Goal: Information Seeking & Learning: Learn about a topic

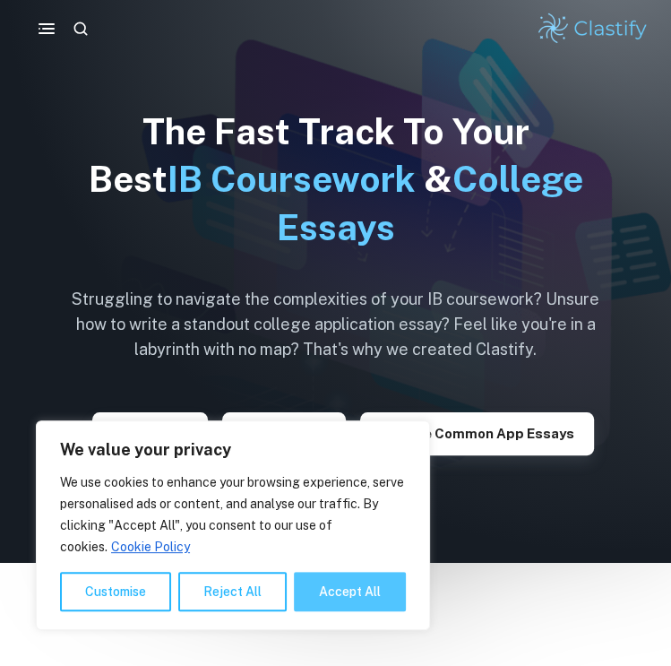
click at [358, 587] on button "Accept All" at bounding box center [350, 591] width 112 height 39
checkbox input "true"
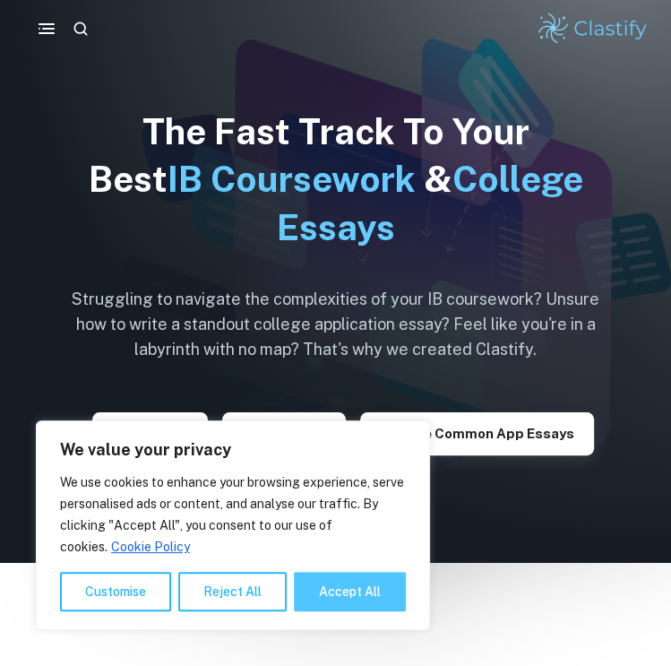
checkbox input "true"
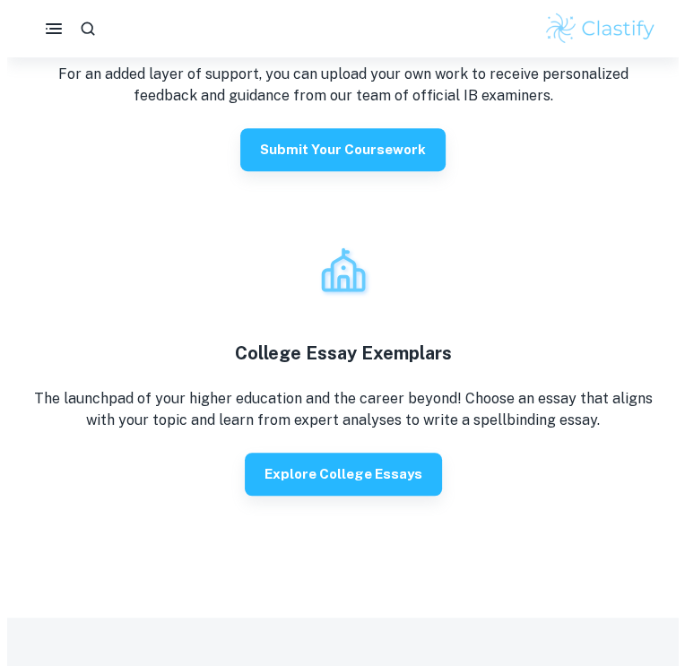
scroll to position [3764, 0]
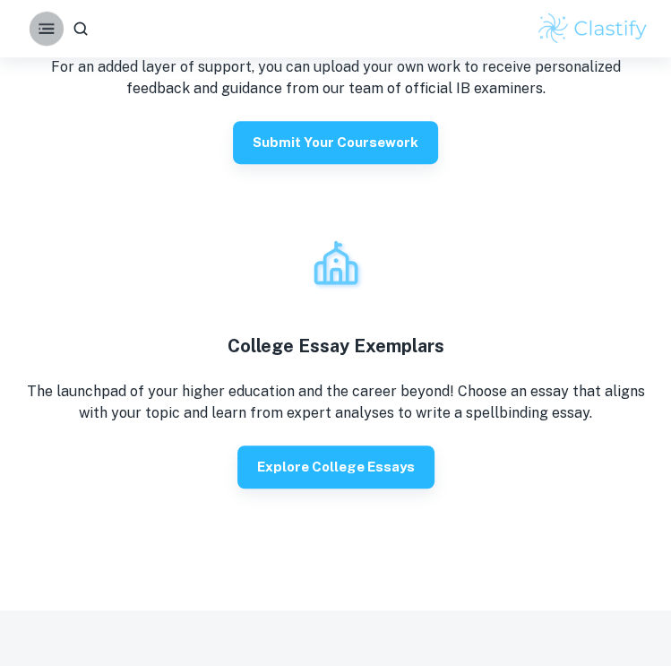
click at [48, 17] on button "button" at bounding box center [47, 29] width 34 height 34
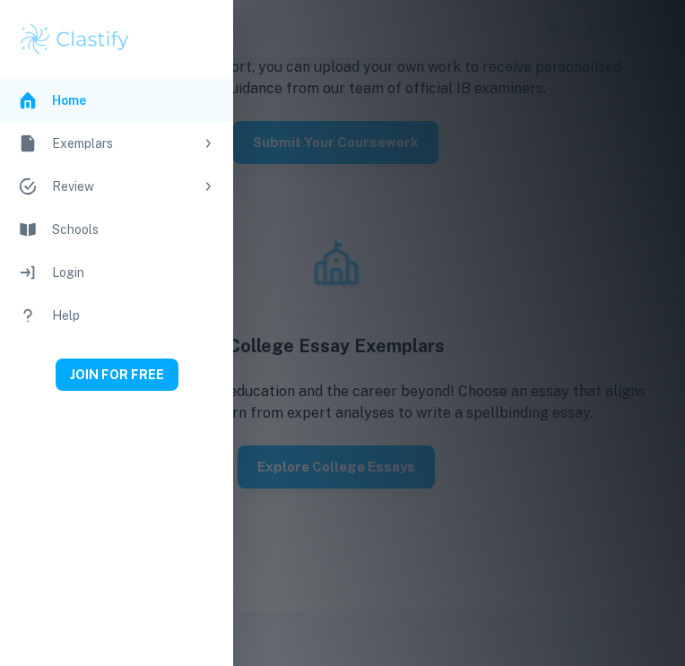
click at [116, 141] on div "Exemplars" at bounding box center [123, 144] width 142 height 20
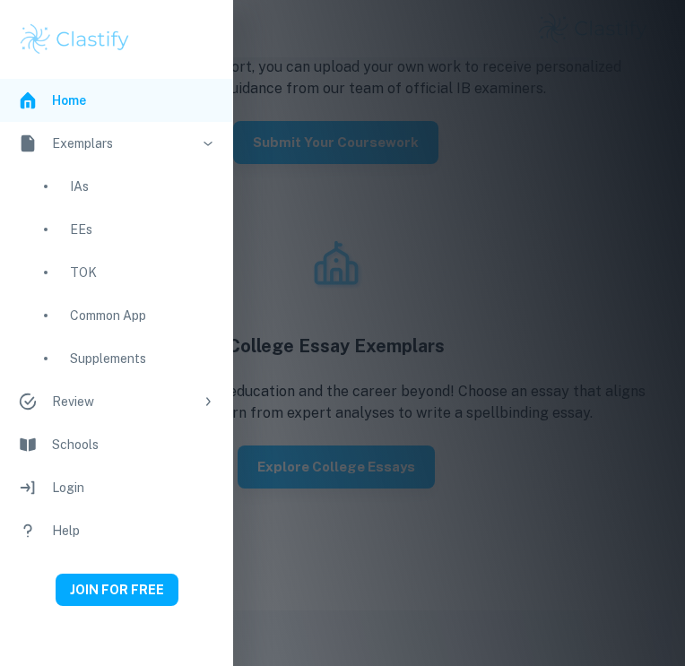
click at [94, 192] on div "IAs" at bounding box center [142, 187] width 145 height 20
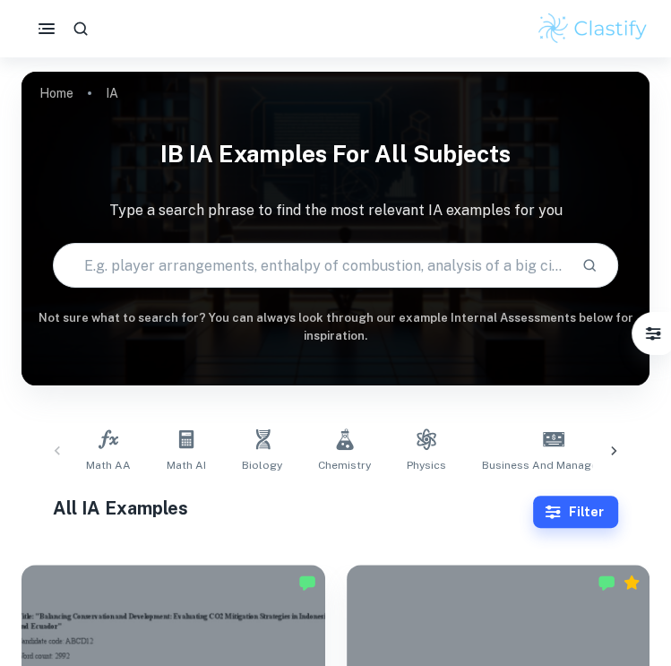
click at [236, 277] on input "text" at bounding box center [311, 265] width 514 height 50
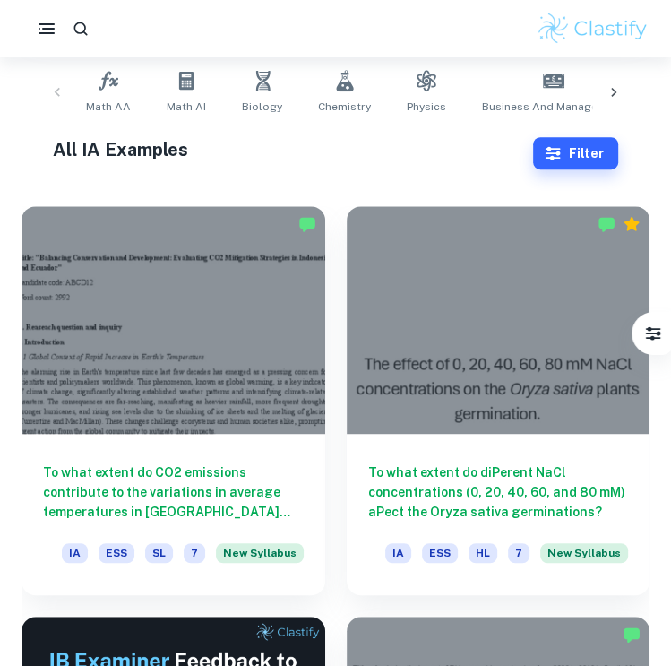
click at [610, 88] on icon at bounding box center [614, 92] width 18 height 18
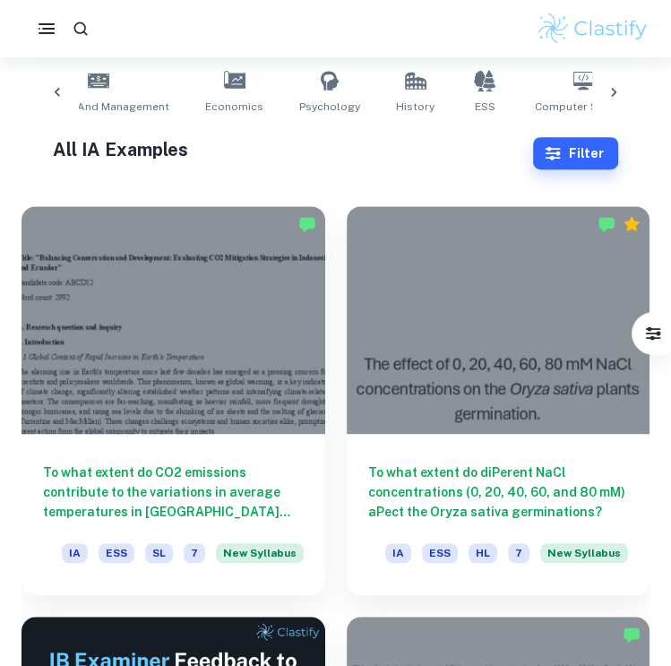
scroll to position [0, 498]
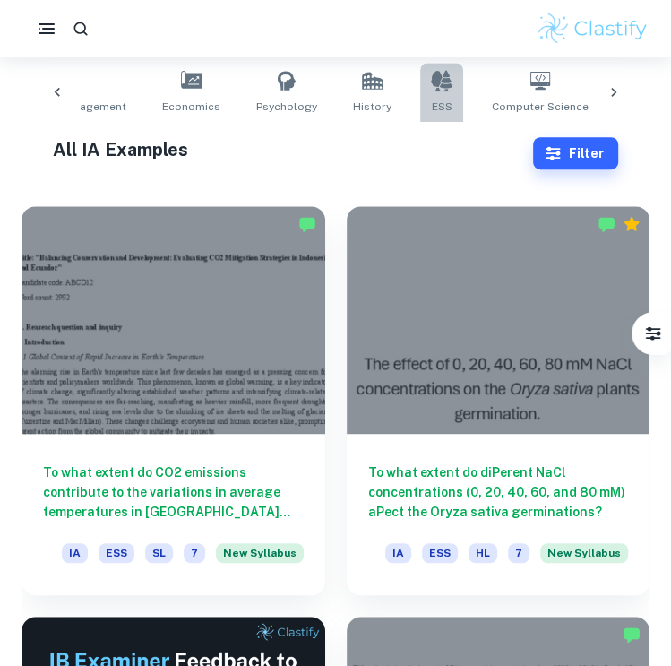
click at [431, 91] on icon at bounding box center [442, 81] width 22 height 22
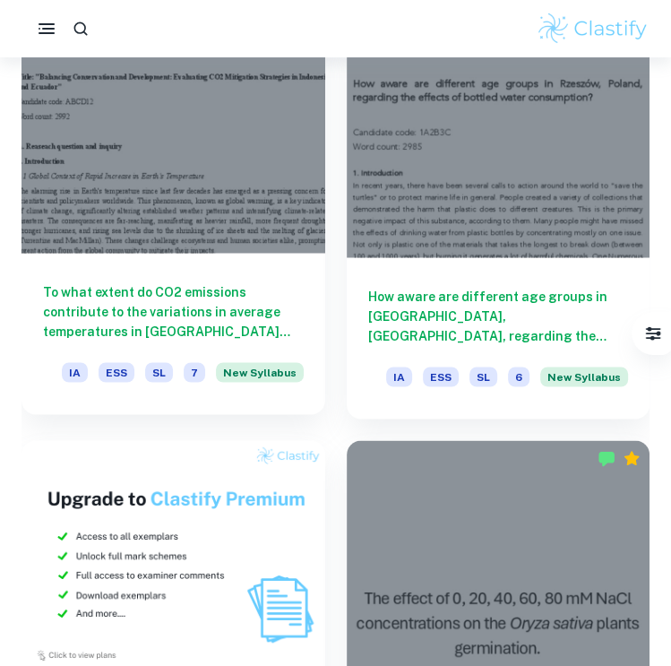
scroll to position [1434, 0]
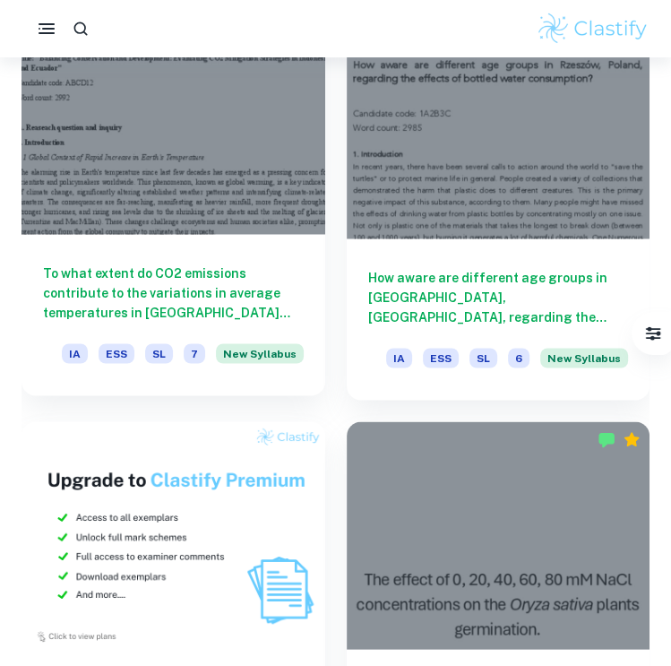
click at [217, 287] on h6 "To what extent do CO2 emissions contribute to the variations in average tempera…" at bounding box center [173, 292] width 261 height 59
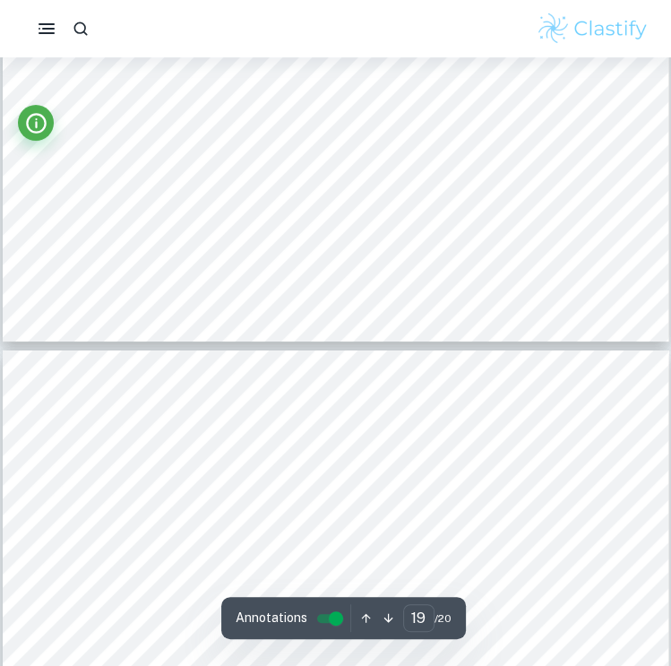
type input "20"
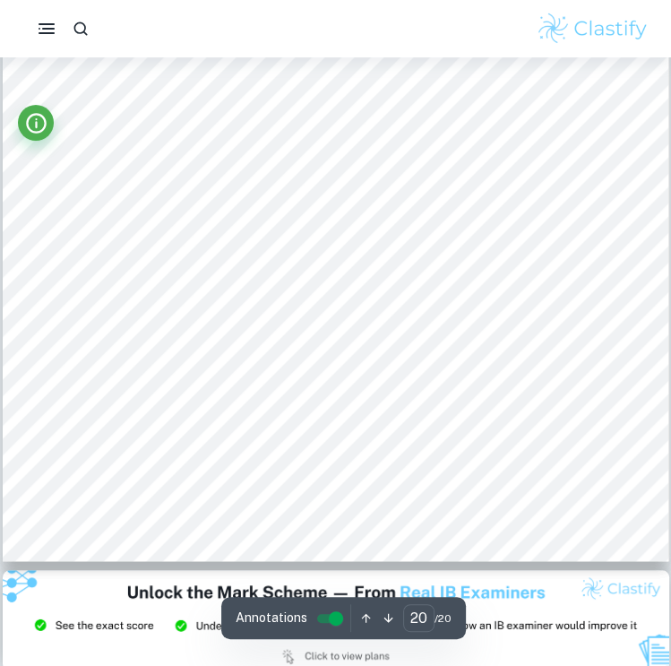
scroll to position [17376, 0]
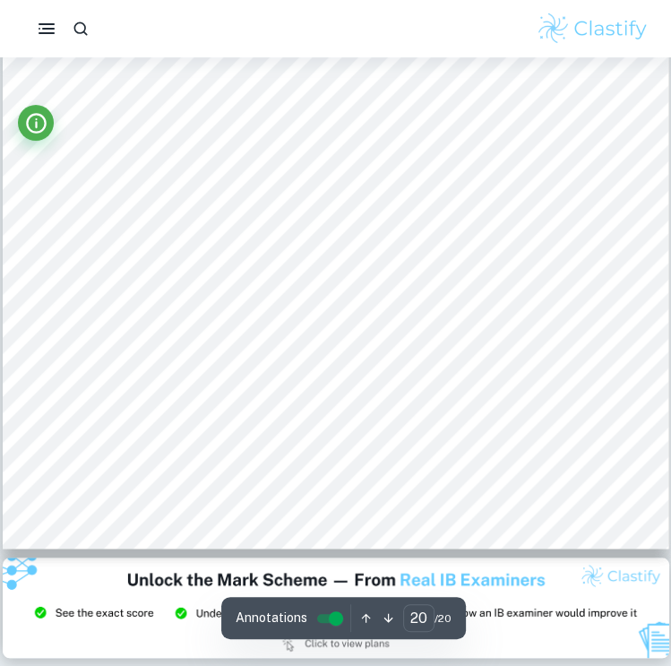
click at [509, 617] on img at bounding box center [336, 607] width 667 height 100
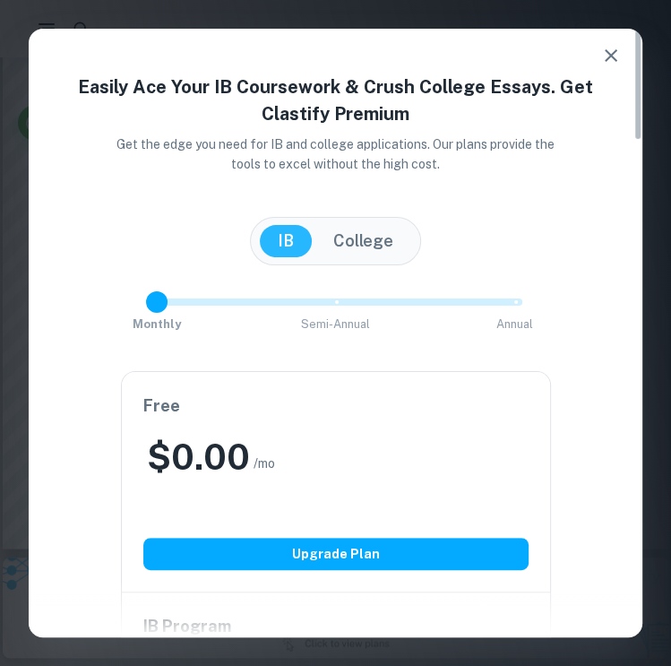
type input "2"
drag, startPoint x: 517, startPoint y: 301, endPoint x: 536, endPoint y: 316, distance: 24.2
click at [536, 316] on div "Monthly Semi-Annual Annual Save 40%" at bounding box center [335, 311] width 571 height 48
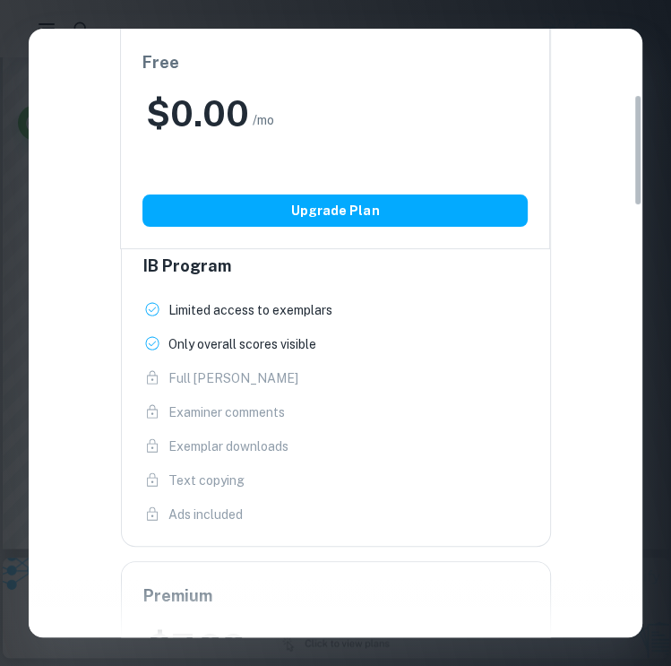
scroll to position [358, 0]
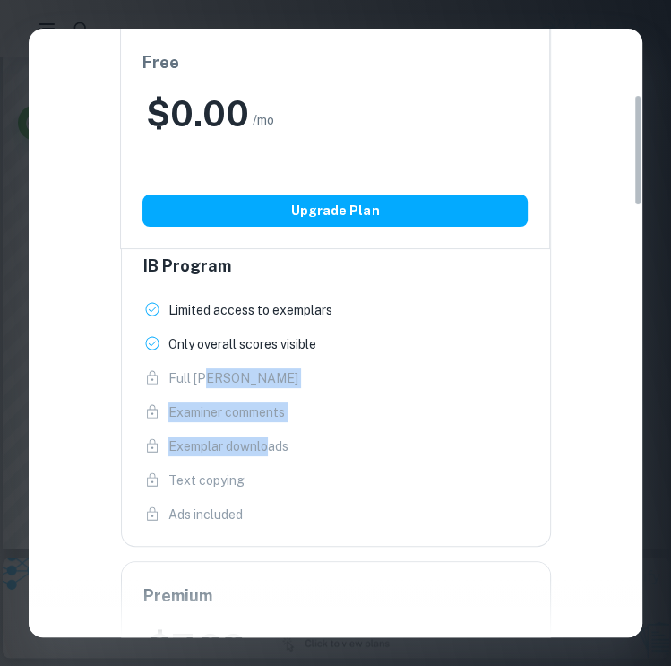
drag, startPoint x: 209, startPoint y: 379, endPoint x: 270, endPoint y: 440, distance: 86.2
click at [270, 440] on ul "Limited access to exemplars New! Only overall scores visible New! Full Mark Sch…" at bounding box center [335, 412] width 385 height 224
click at [270, 440] on p "Exemplar downloads" at bounding box center [228, 446] width 120 height 20
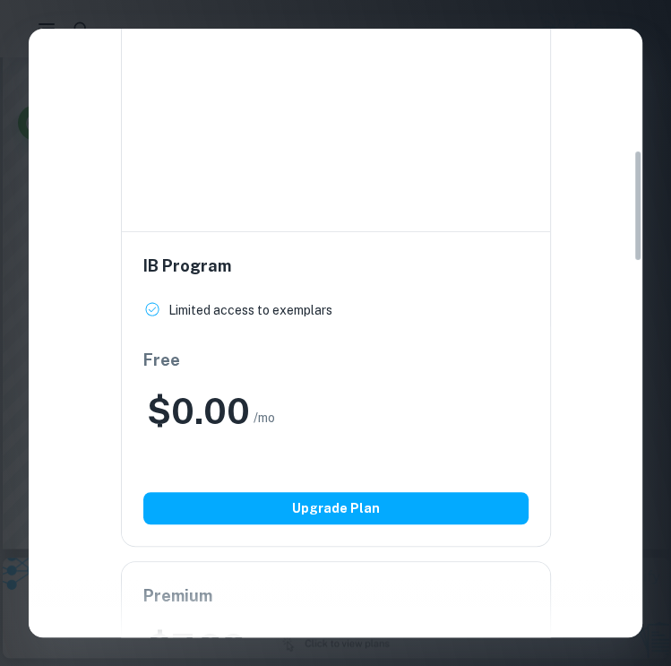
scroll to position [1075, 0]
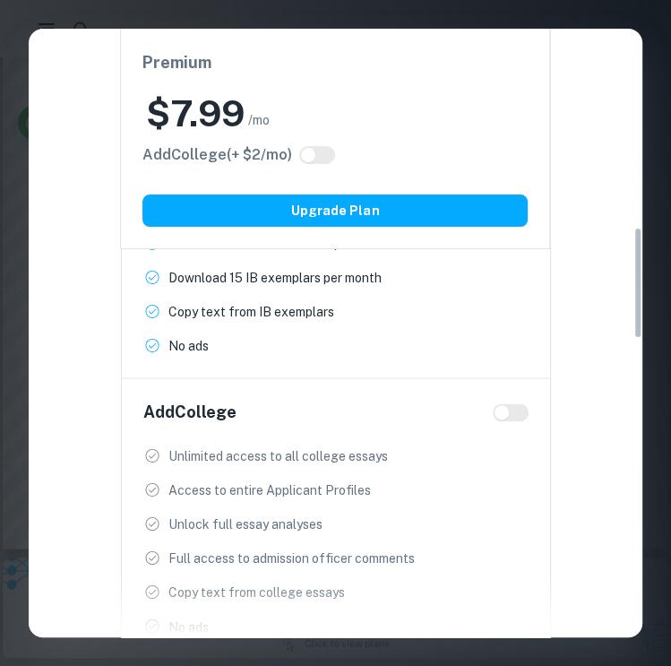
click at [468, 16] on div "Easily Ace Your IB Coursework & Crush College Essays. Get Clastify Premium Get …" at bounding box center [335, 333] width 671 height 666
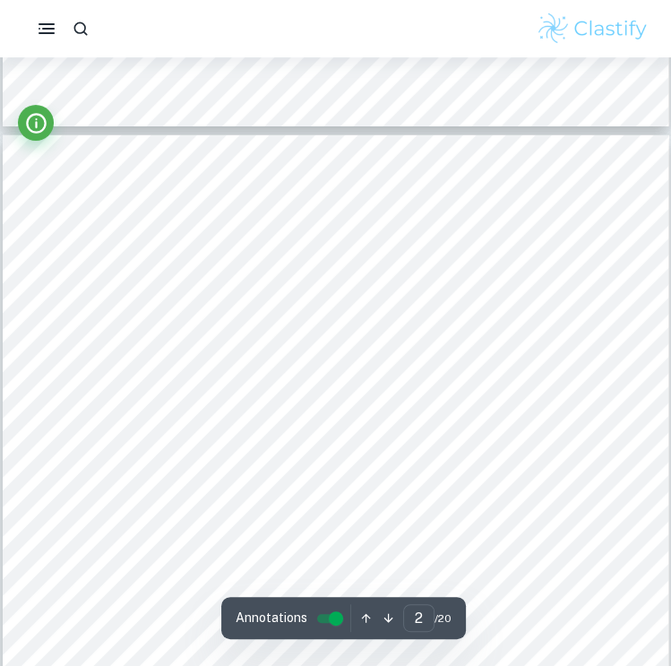
scroll to position [1136, 0]
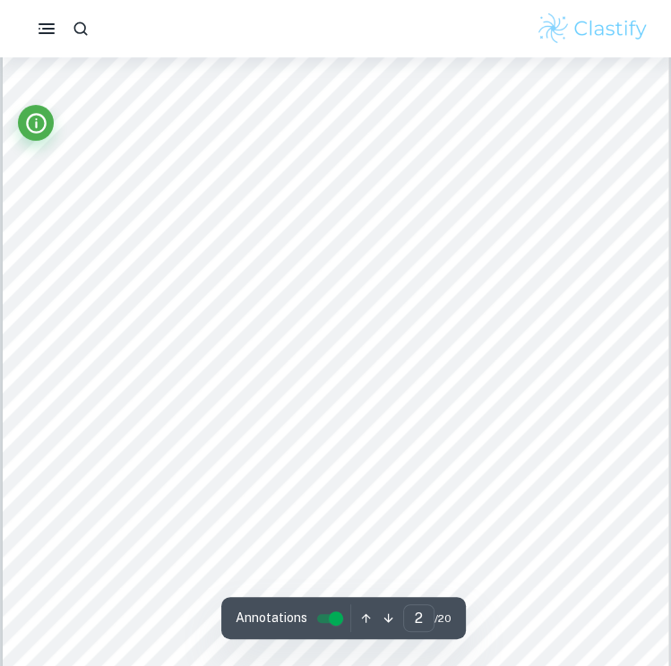
type input "1"
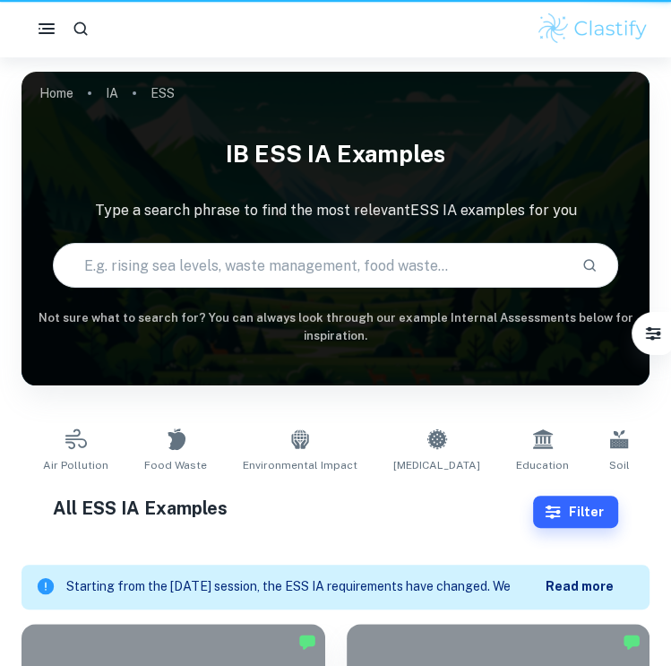
scroll to position [1434, 0]
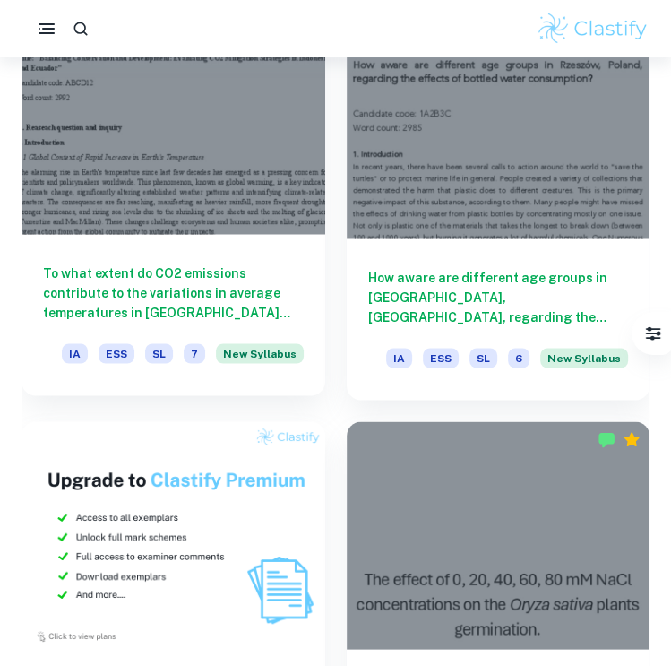
click at [202, 181] on div at bounding box center [174, 120] width 304 height 228
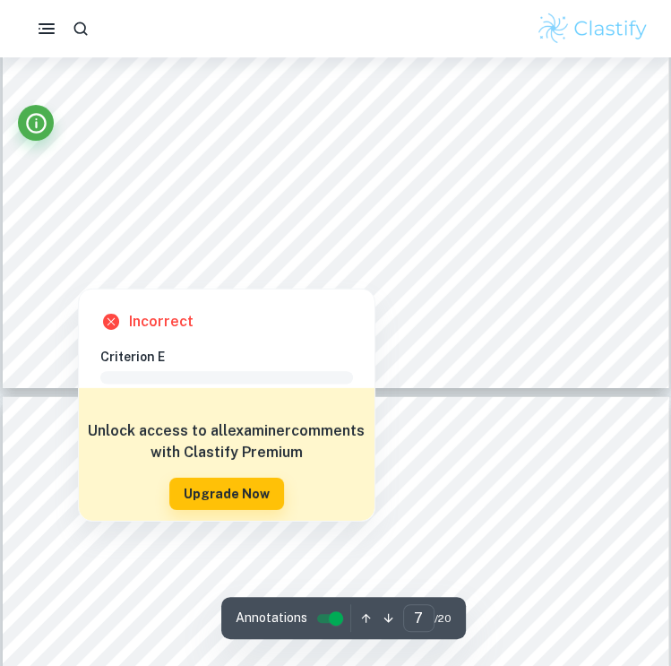
scroll to position [6005, 0]
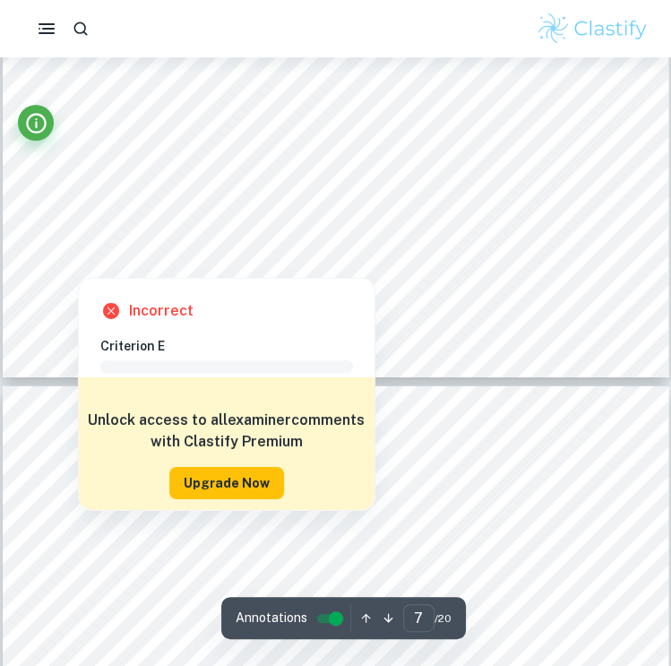
click at [228, 468] on button "Upgrade Now" at bounding box center [226, 483] width 115 height 32
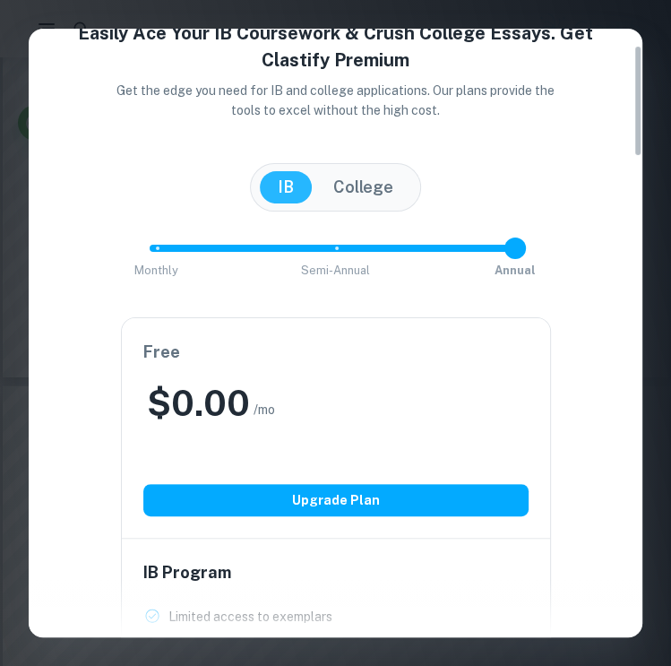
scroll to position [90, 0]
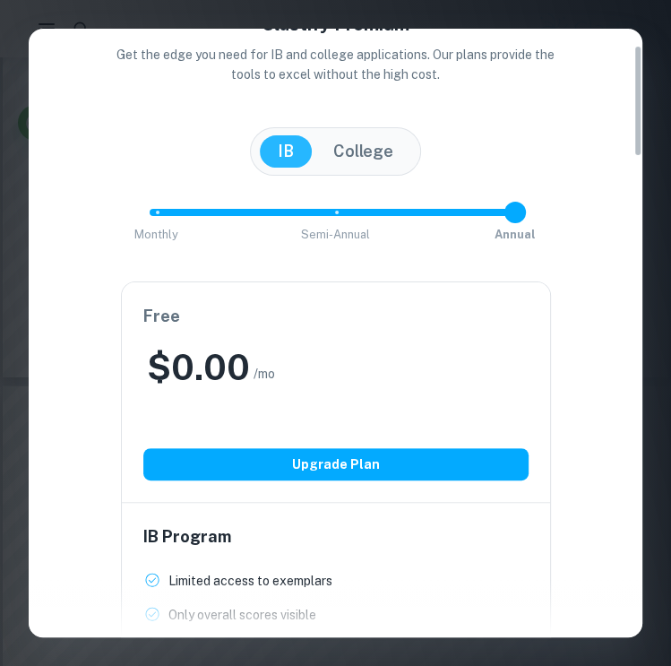
click at [355, 161] on button "College" at bounding box center [363, 151] width 96 height 32
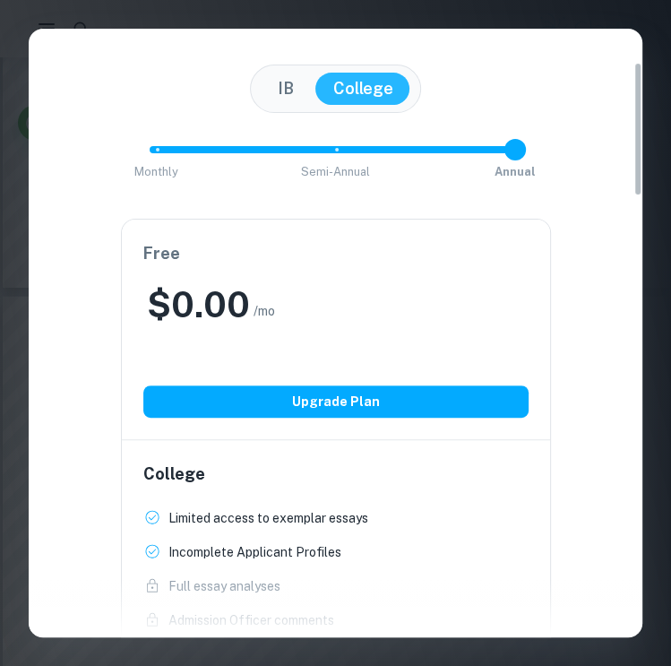
scroll to position [0, 0]
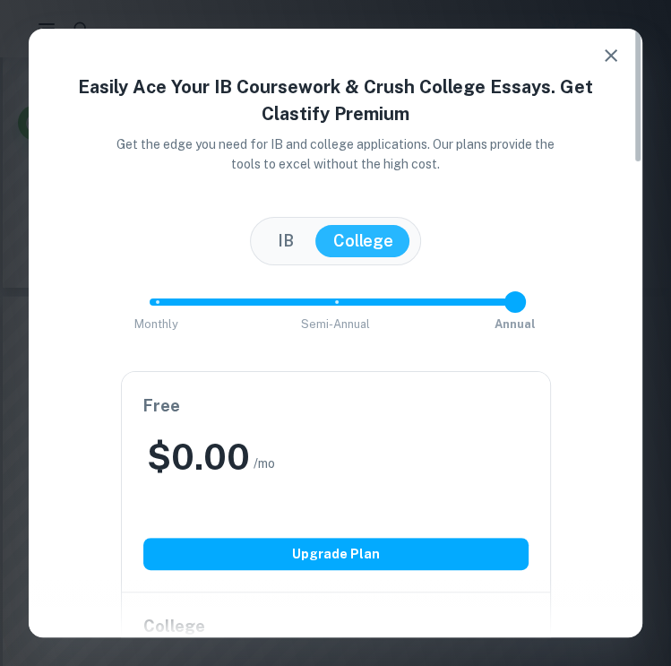
click at [611, 49] on icon "button" at bounding box center [611, 56] width 22 height 22
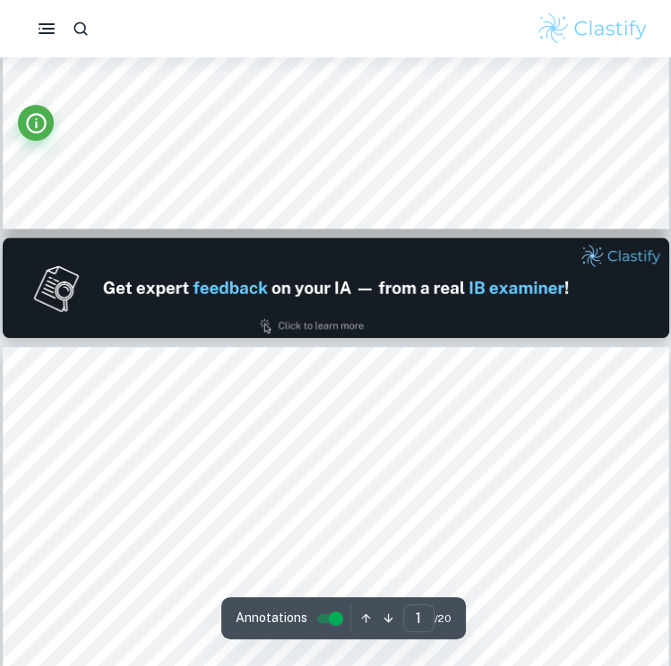
scroll to position [717, 0]
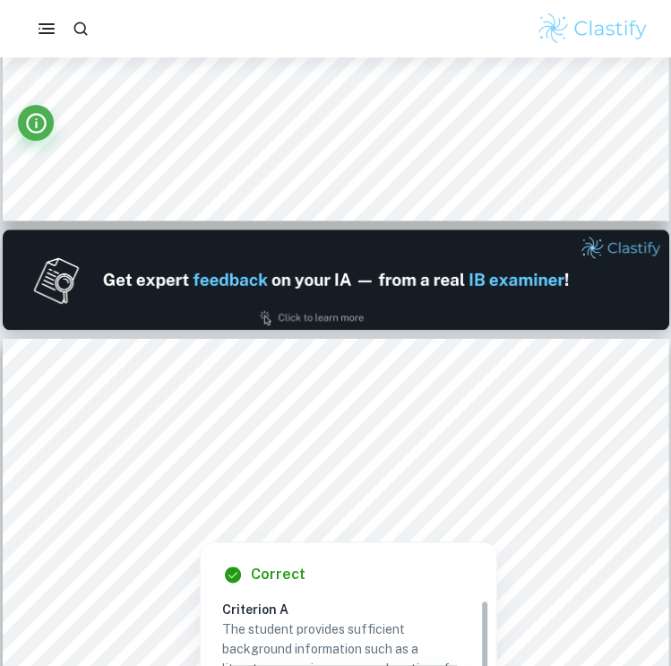
type input "2"
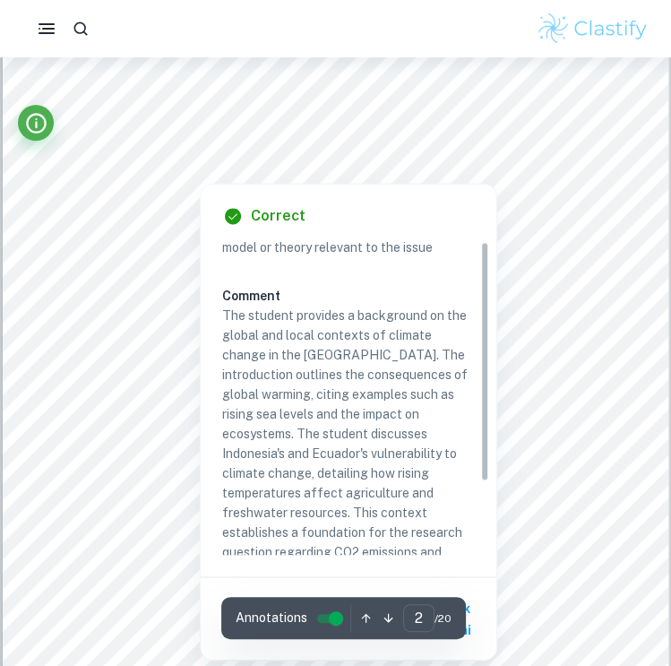
scroll to position [95, 0]
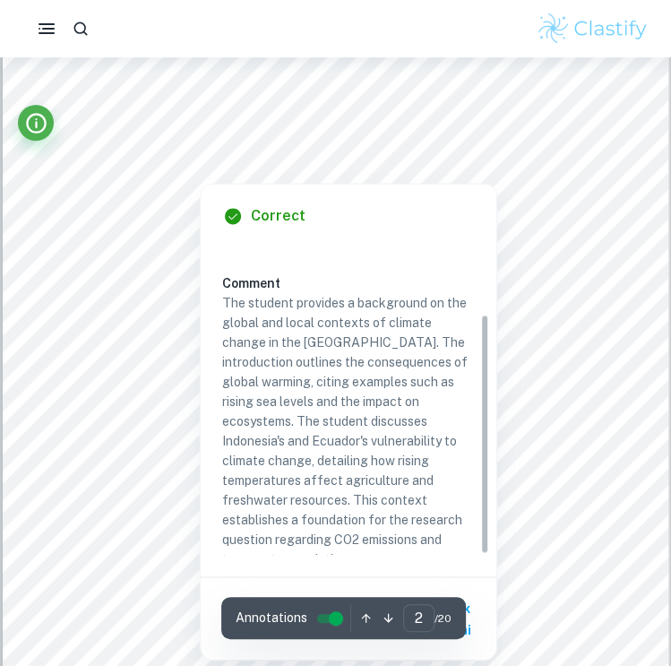
click at [336, 83] on div at bounding box center [335, 84] width 548 height 22
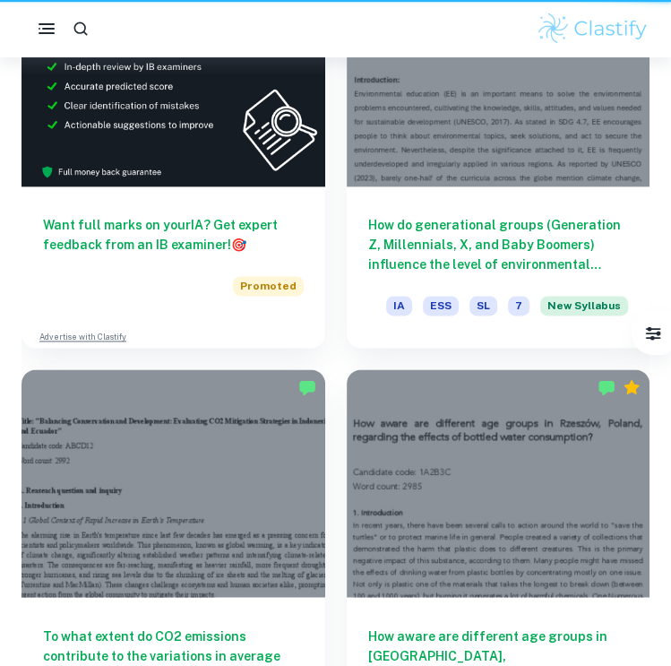
scroll to position [1434, 0]
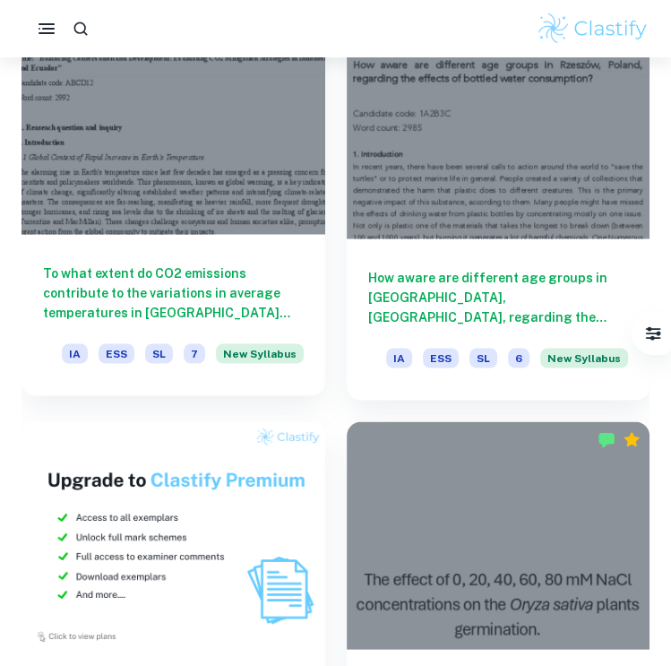
click at [151, 272] on h6 "To what extent do CO2 emissions contribute to the variations in average tempera…" at bounding box center [173, 292] width 261 height 59
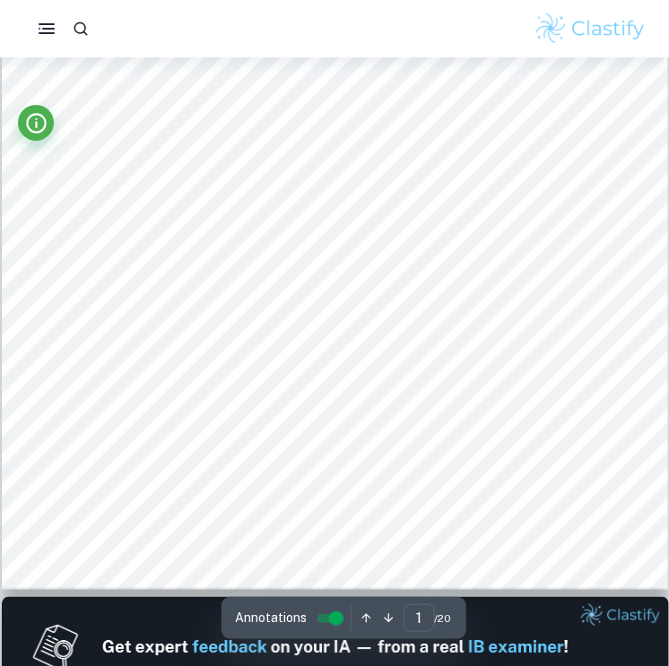
scroll to position [448, 0]
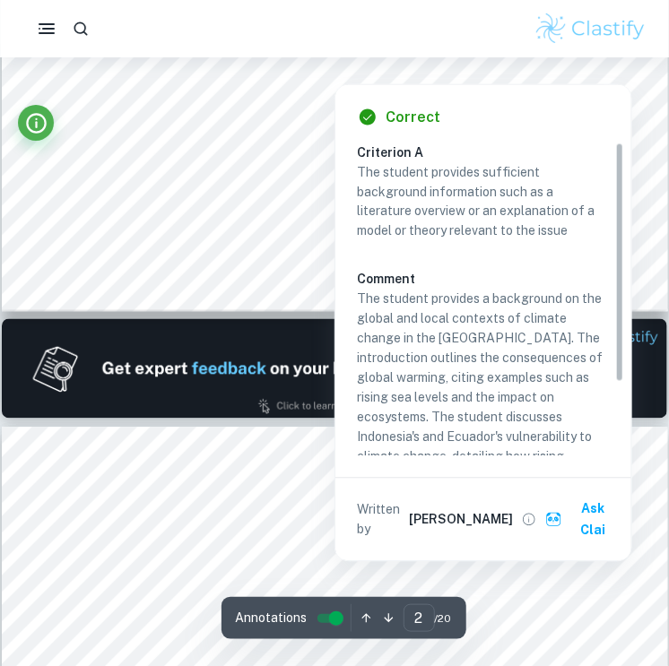
type input "1"
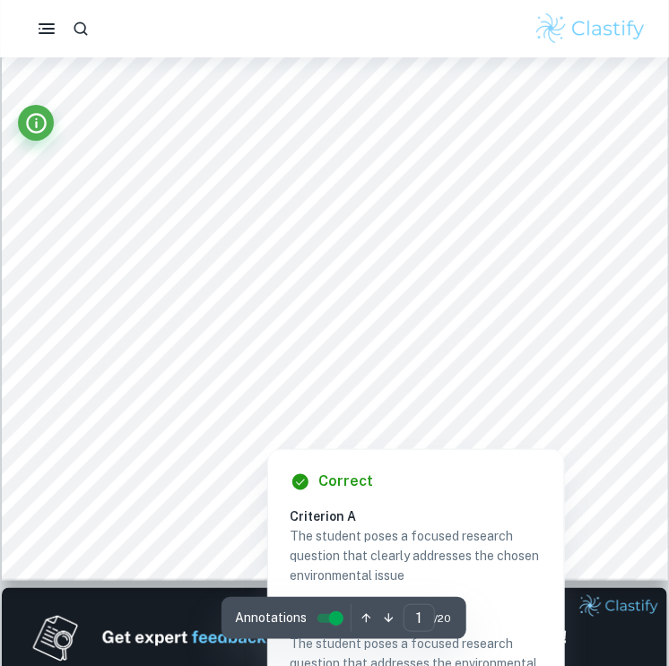
scroll to position [358, 0]
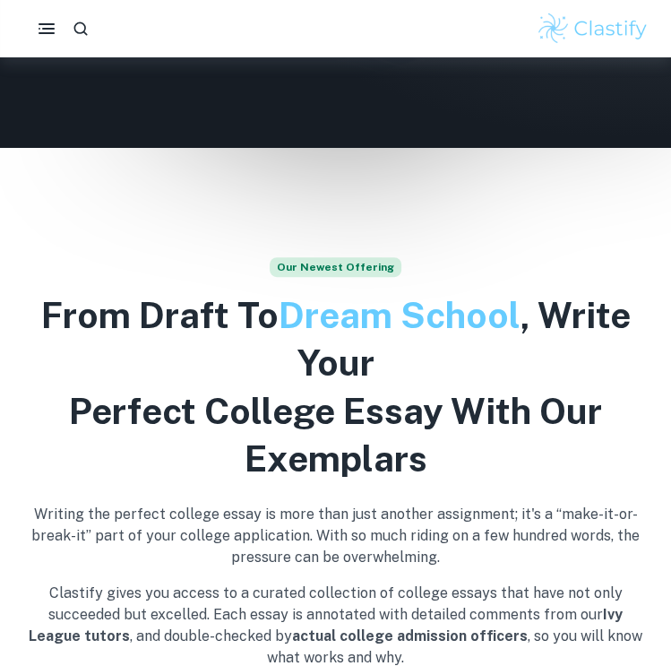
scroll to position [90, 0]
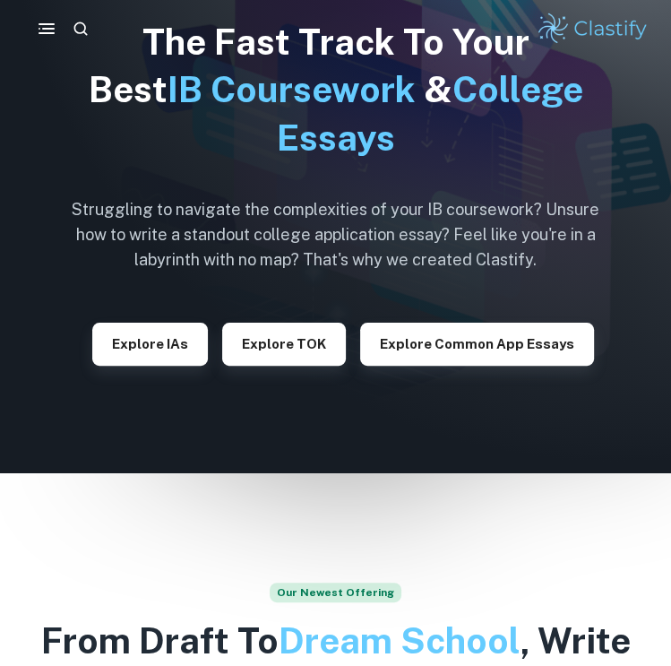
drag, startPoint x: 144, startPoint y: 336, endPoint x: 135, endPoint y: 49, distance: 286.9
click at [144, 336] on button "Explore IAs" at bounding box center [150, 344] width 116 height 43
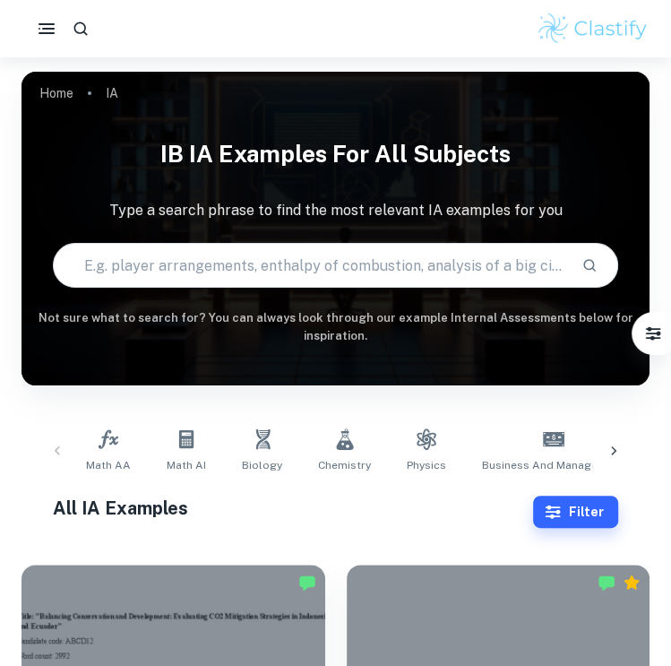
click at [235, 274] on input "text" at bounding box center [311, 265] width 514 height 50
click at [622, 449] on icon at bounding box center [614, 451] width 18 height 18
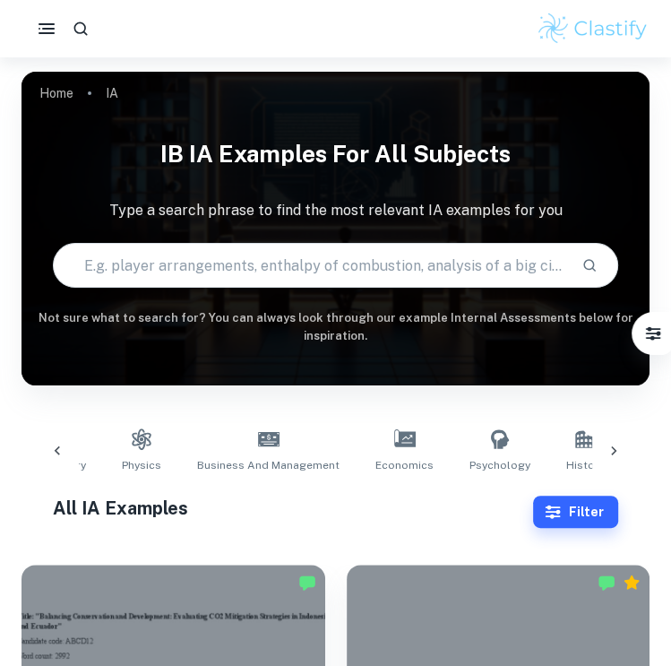
scroll to position [0, 498]
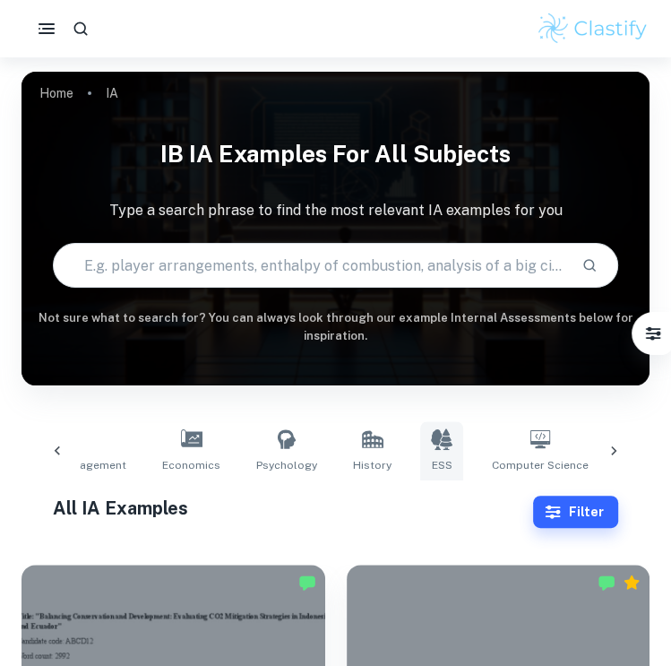
click at [431, 441] on icon at bounding box center [442, 439] width 22 height 22
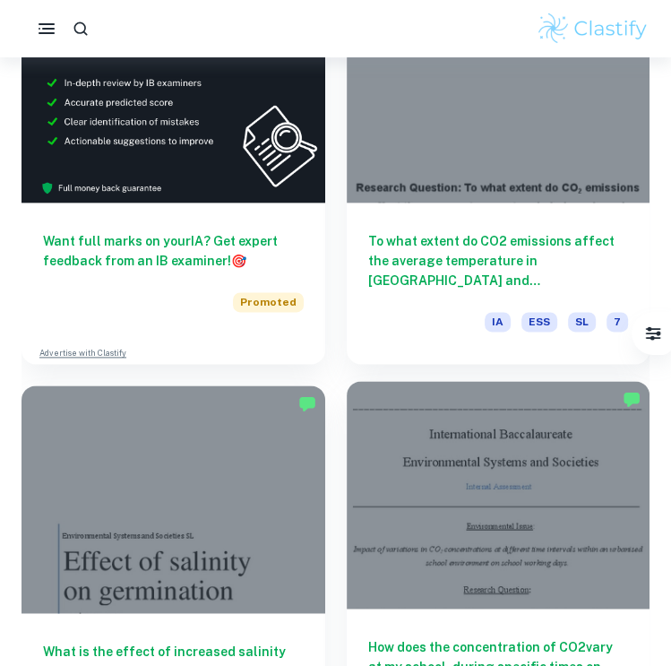
scroll to position [4302, 0]
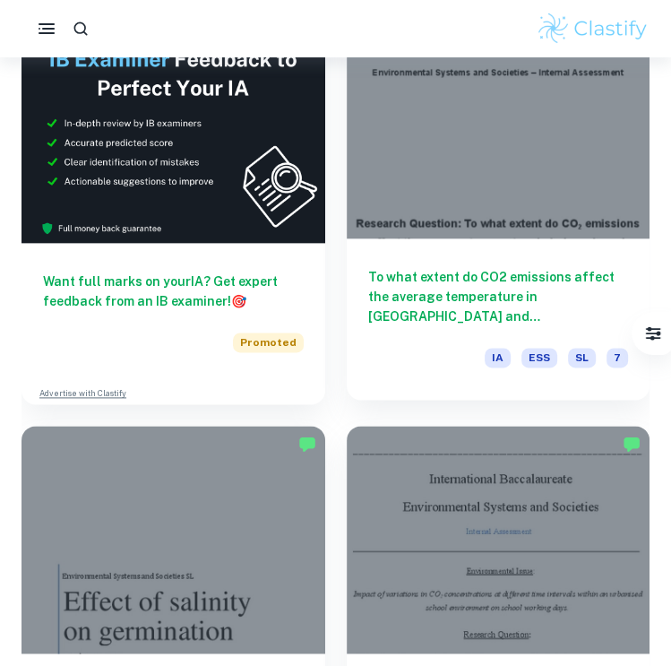
click at [466, 287] on h6 "To what extent do CO2 emissions affect the average temperature in [GEOGRAPHIC_D…" at bounding box center [498, 296] width 261 height 59
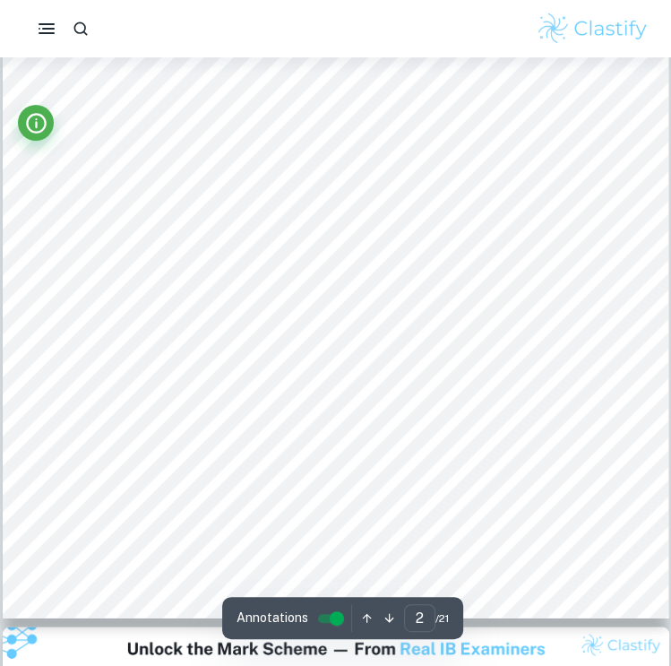
scroll to position [1703, 0]
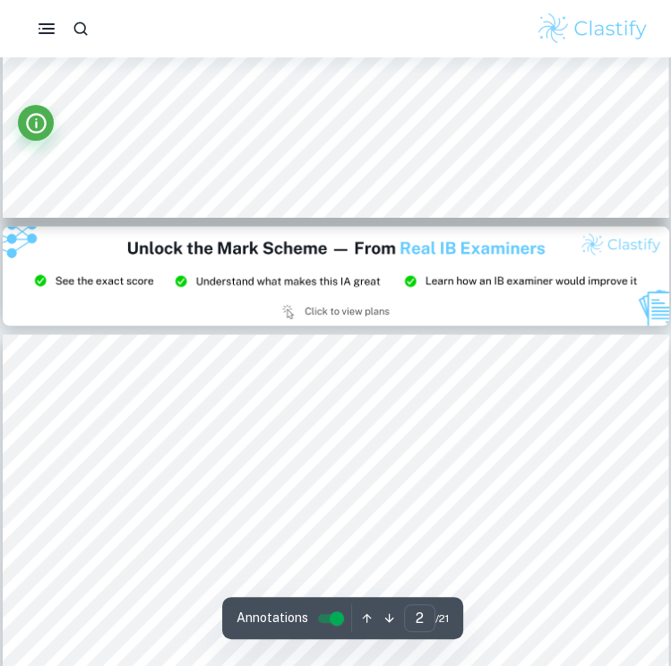
type input "3"
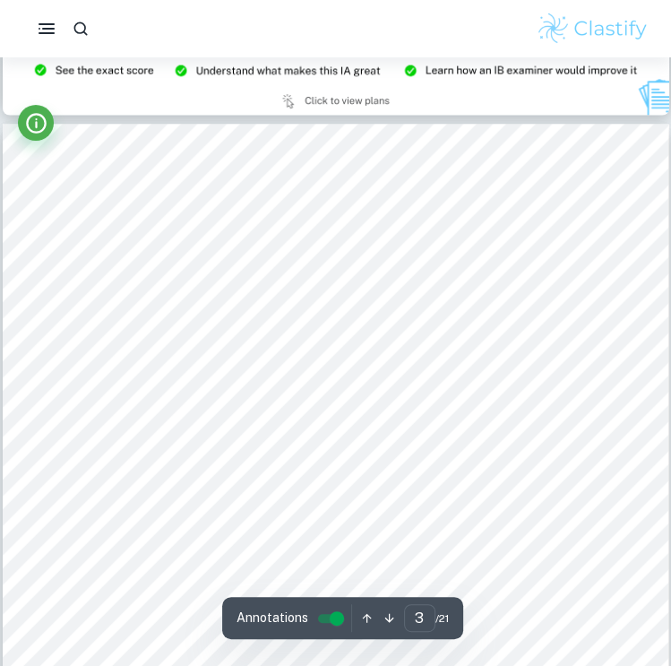
scroll to position [1972, 0]
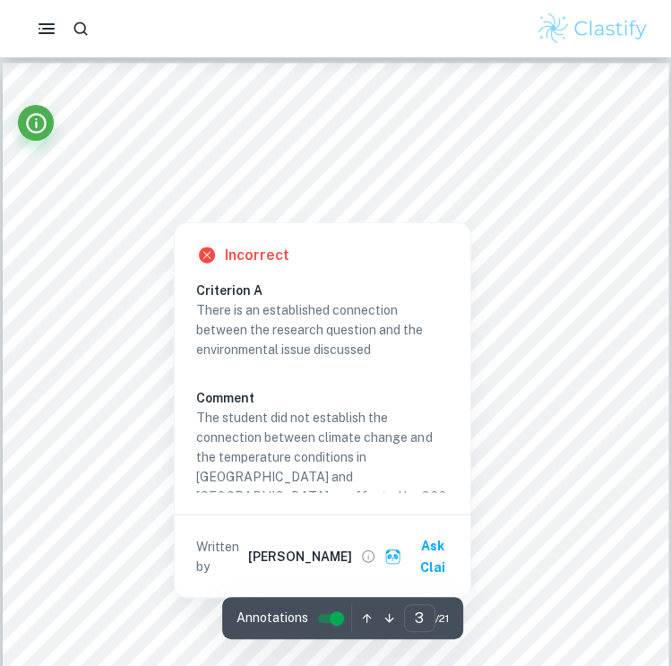
drag, startPoint x: 284, startPoint y: 168, endPoint x: 260, endPoint y: 175, distance: 25.0
click at [260, 175] on div at bounding box center [408, 174] width 371 height 22
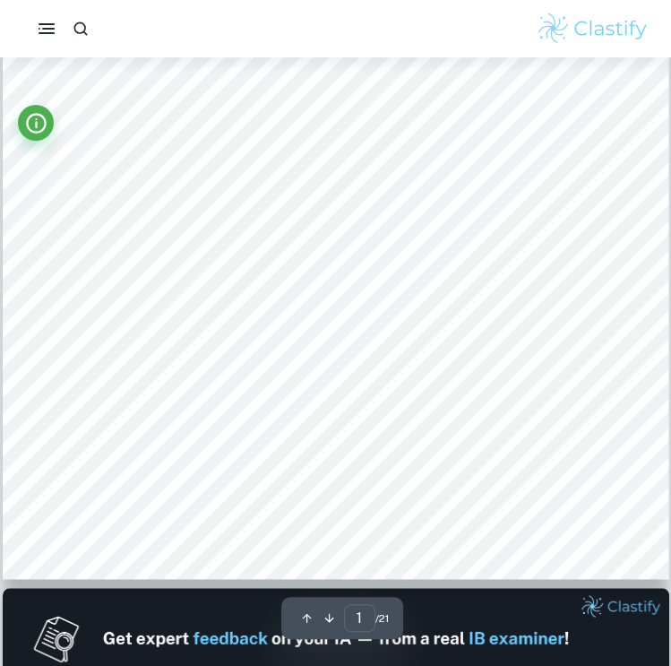
scroll to position [0, 0]
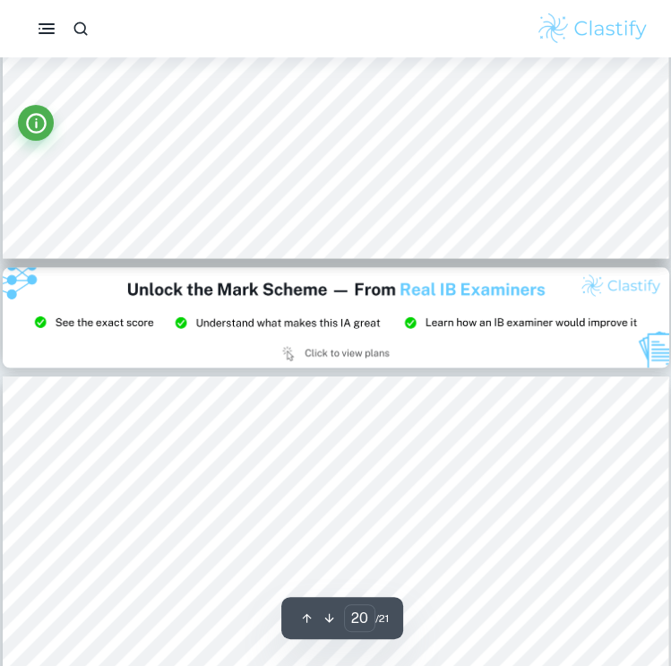
type input "21"
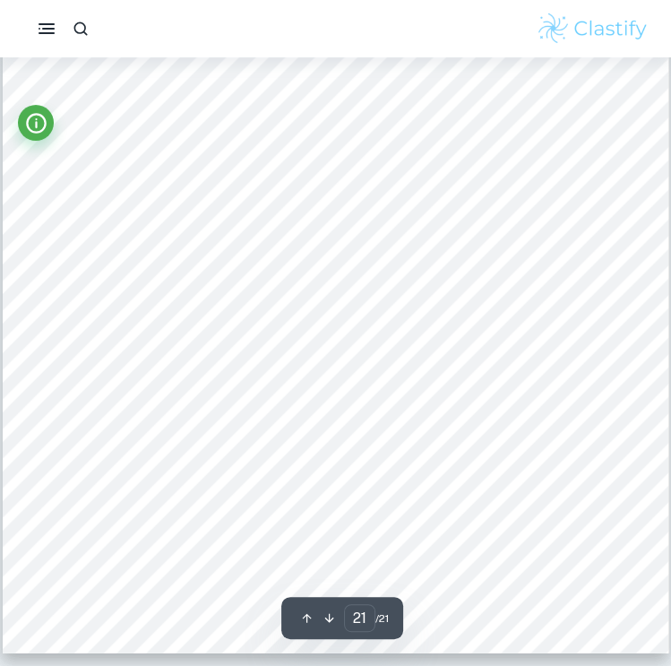
scroll to position [18257, 0]
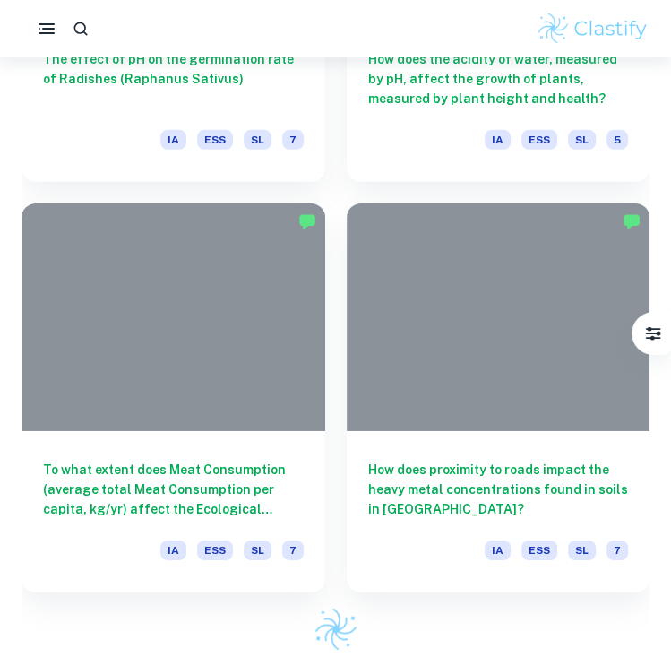
scroll to position [4302, 0]
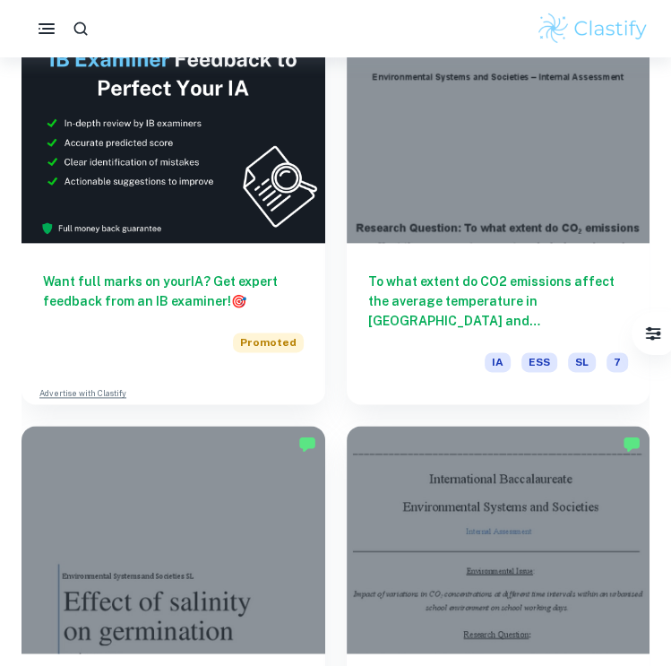
drag, startPoint x: 487, startPoint y: 200, endPoint x: 402, endPoint y: 34, distance: 186.4
click at [487, 200] on div at bounding box center [499, 129] width 304 height 228
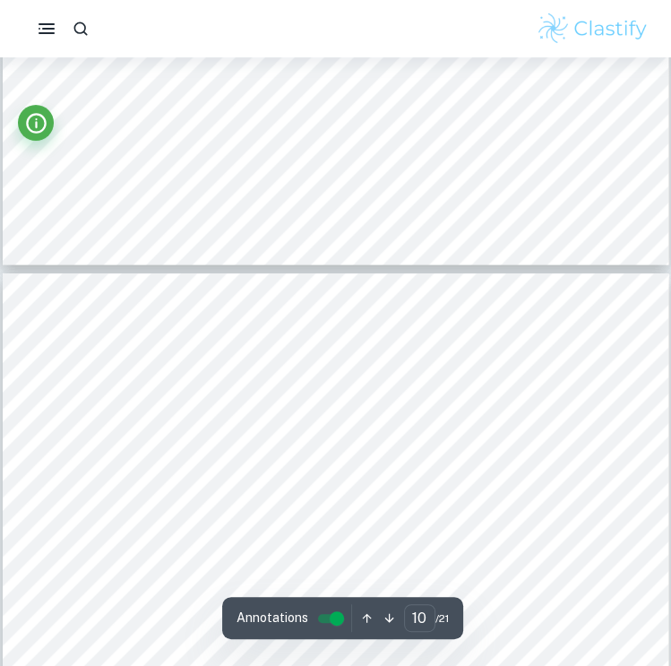
scroll to position [7993, 0]
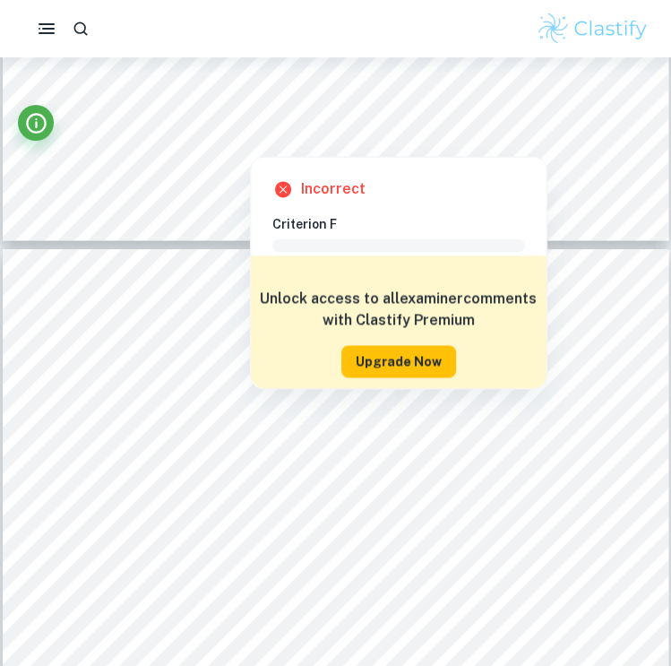
click at [384, 351] on button "Upgrade Now" at bounding box center [398, 361] width 115 height 32
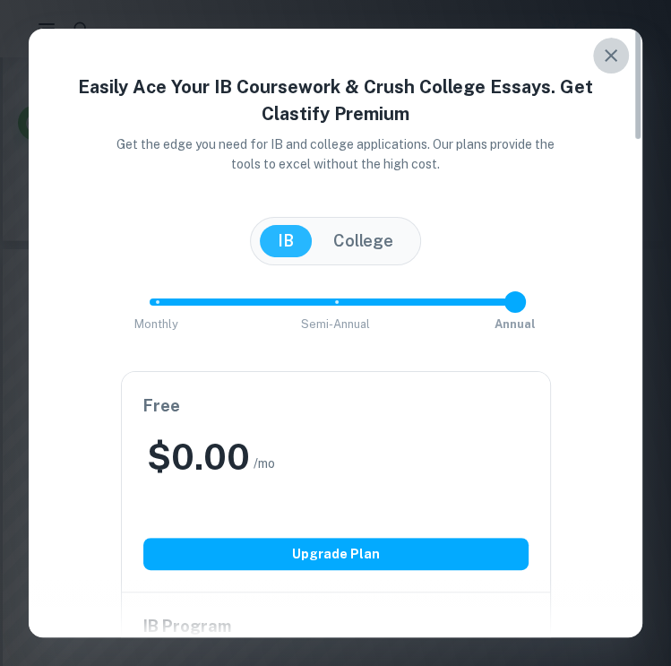
click at [604, 56] on icon "button" at bounding box center [611, 56] width 22 height 22
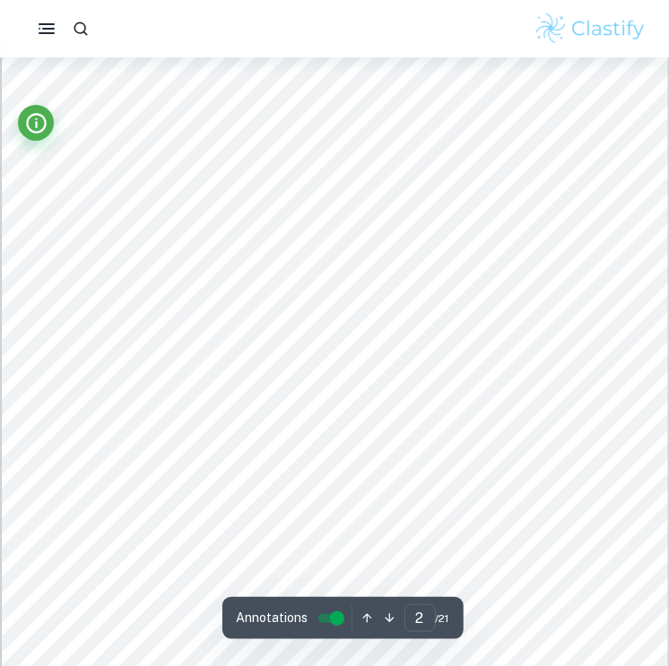
scroll to position [1011, 0]
type input "1"
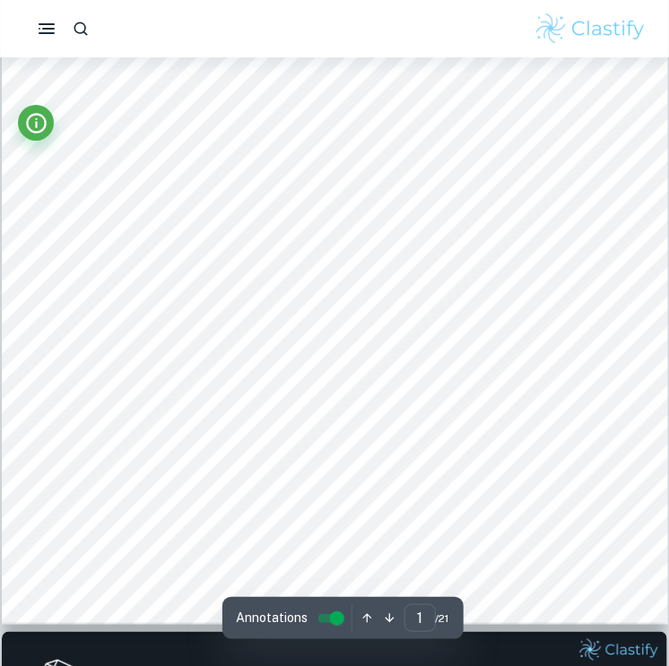
scroll to position [294, 0]
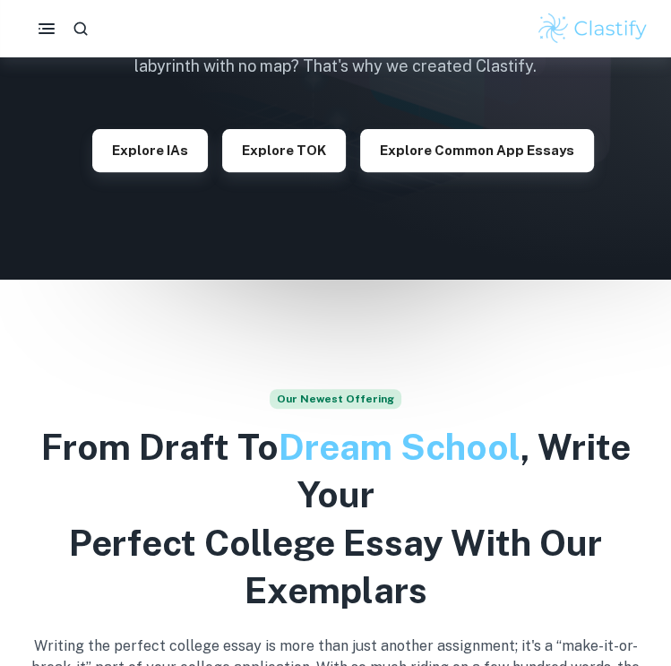
scroll to position [269, 0]
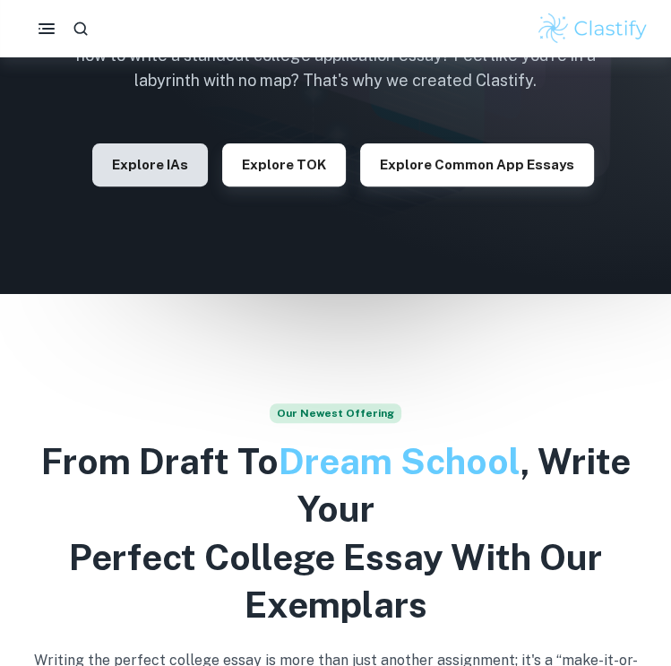
click at [162, 178] on button "Explore IAs" at bounding box center [150, 164] width 116 height 43
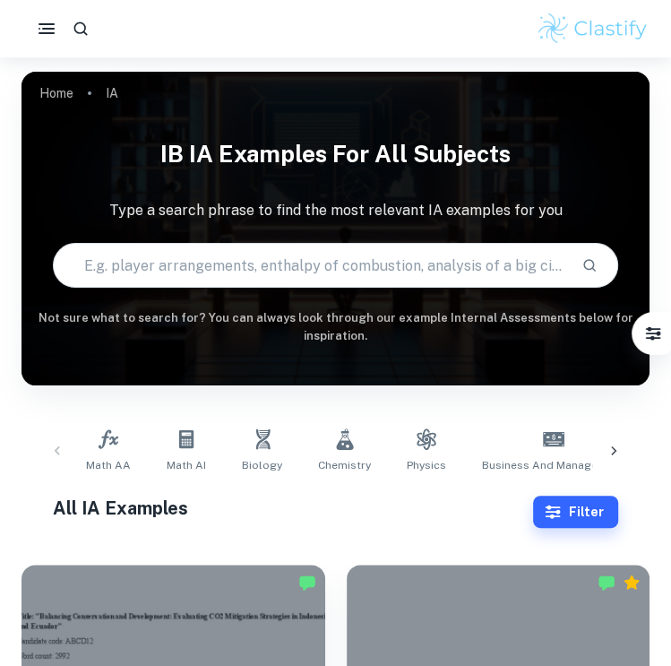
scroll to position [179, 0]
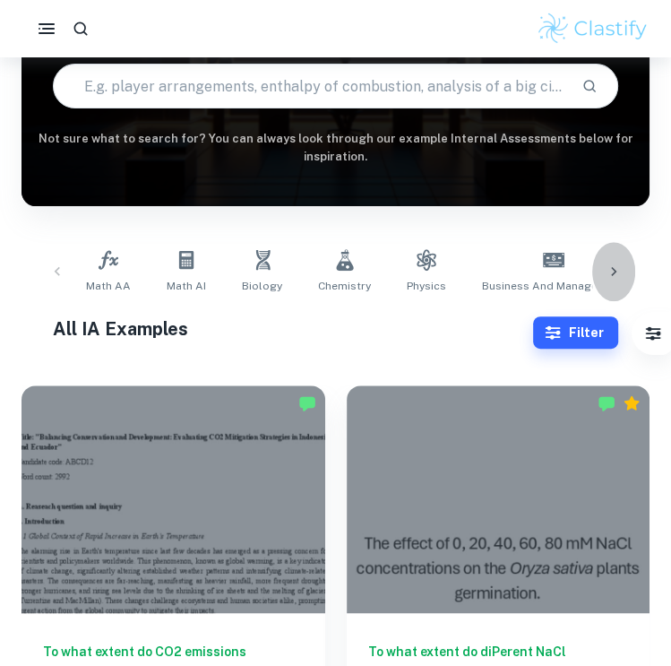
click at [618, 279] on icon at bounding box center [614, 272] width 18 height 18
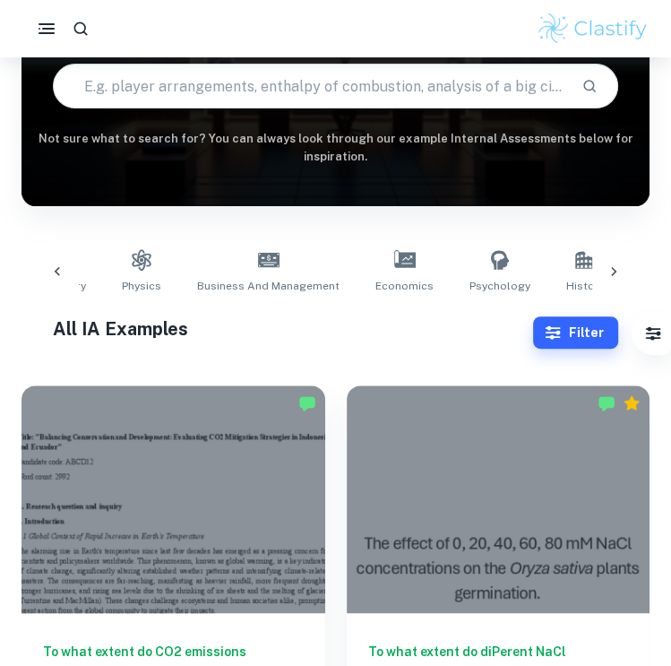
scroll to position [0, 498]
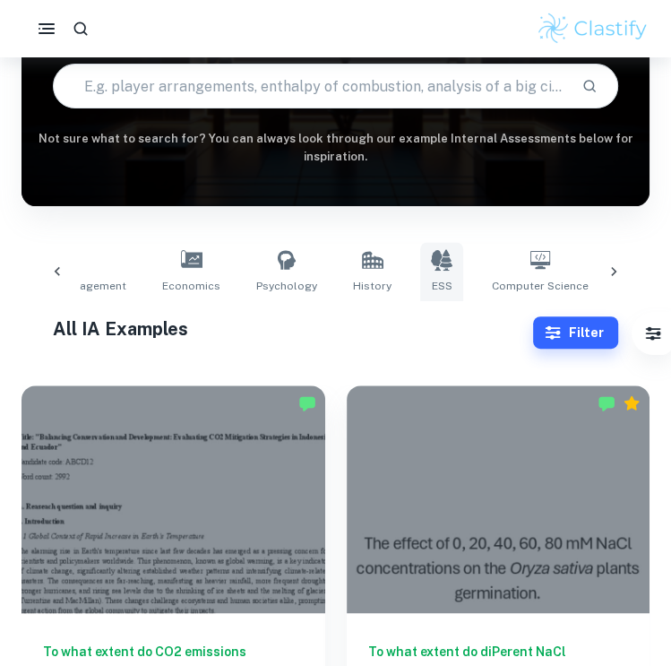
click at [431, 269] on icon at bounding box center [442, 260] width 22 height 22
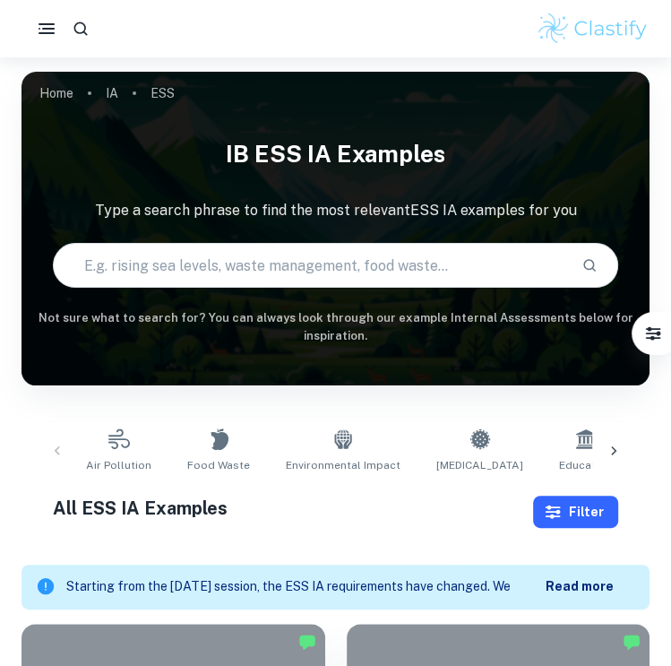
click at [572, 508] on button "Filter" at bounding box center [575, 512] width 85 height 32
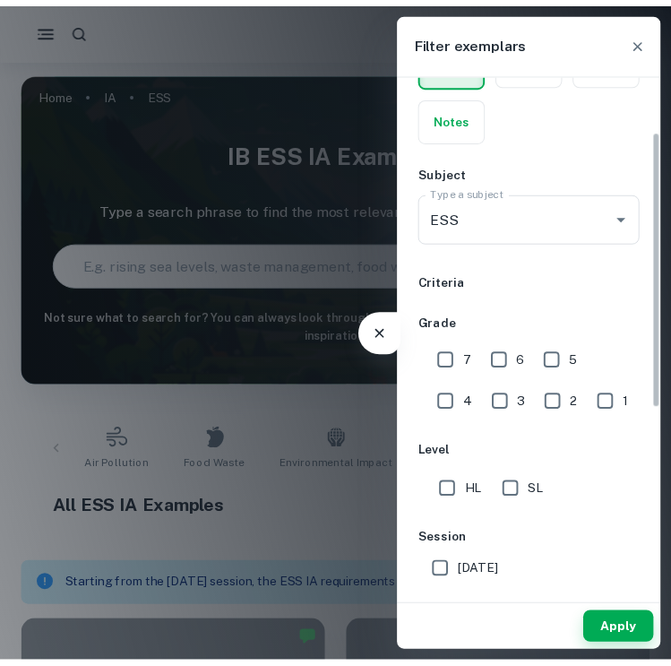
scroll to position [104, 0]
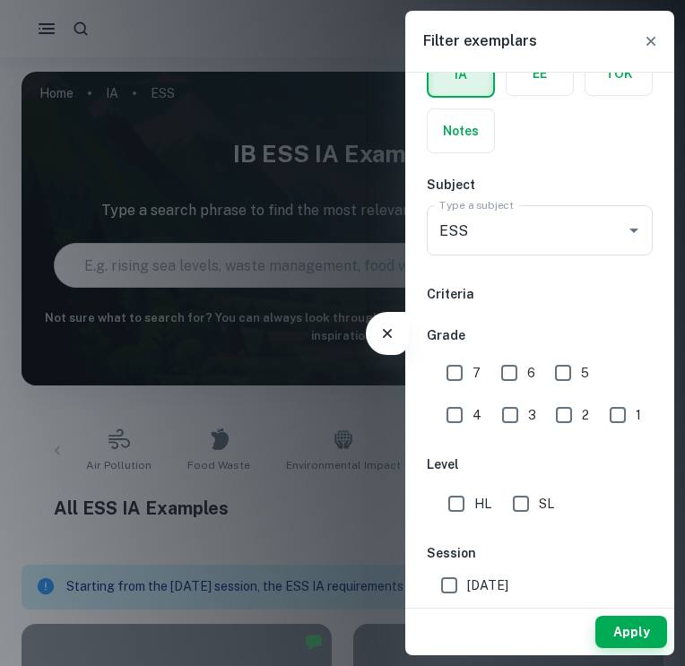
click at [454, 378] on input "7" at bounding box center [454, 373] width 36 height 36
checkbox input "true"
click at [524, 490] on input "SL" at bounding box center [521, 504] width 36 height 36
checkbox input "true"
click at [510, 379] on input "6" at bounding box center [509, 373] width 36 height 36
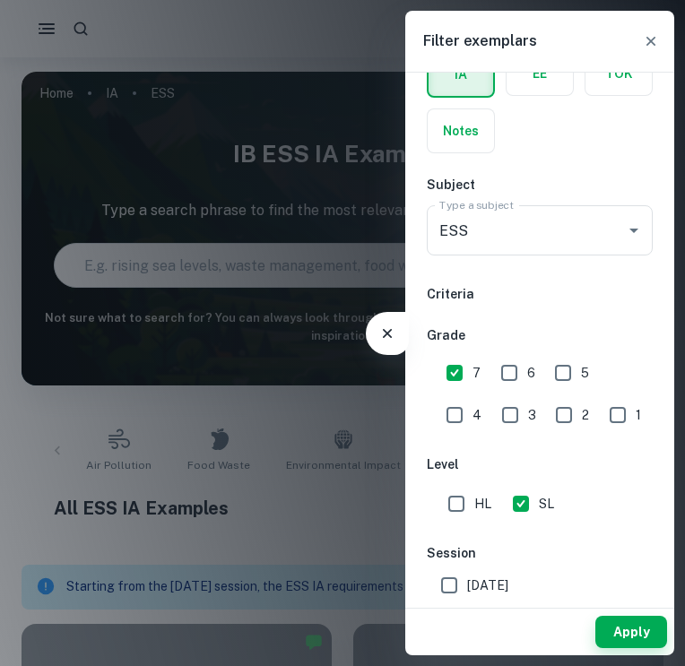
checkbox input "true"
click at [632, 630] on button "Apply" at bounding box center [631, 632] width 72 height 32
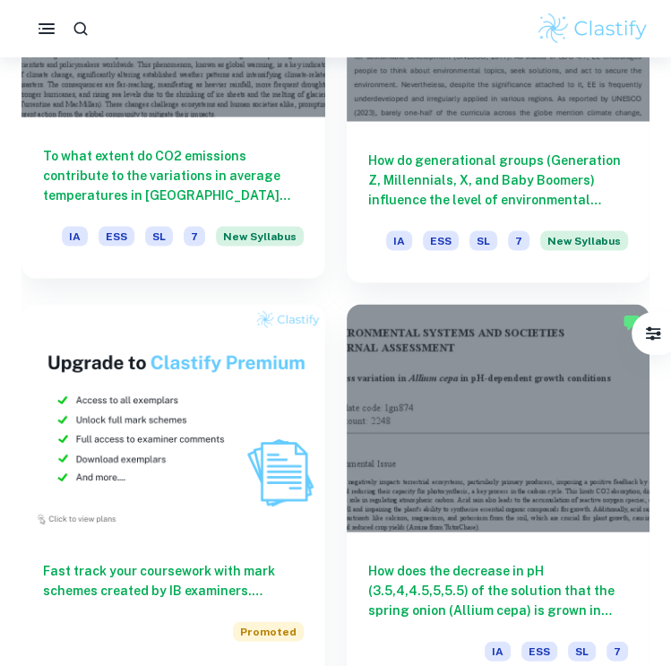
scroll to position [1524, 0]
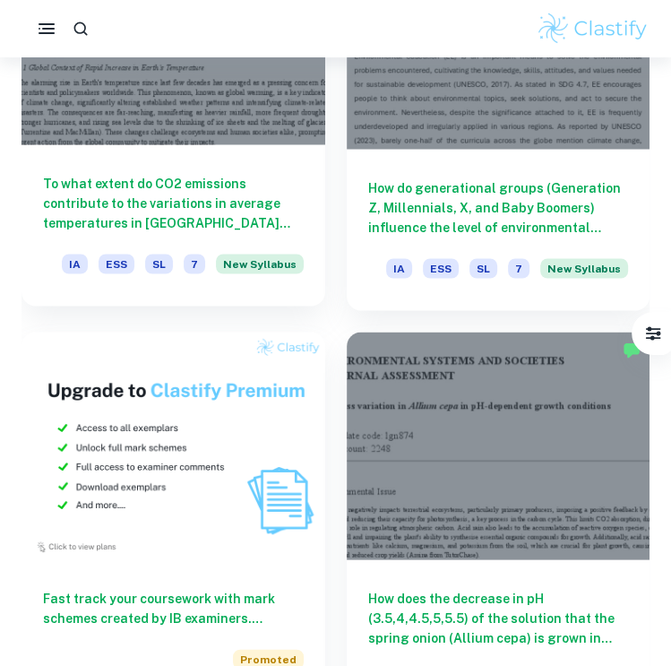
click at [228, 205] on h6 "To what extent do CO2 emissions contribute to the variations in average tempera…" at bounding box center [173, 202] width 261 height 59
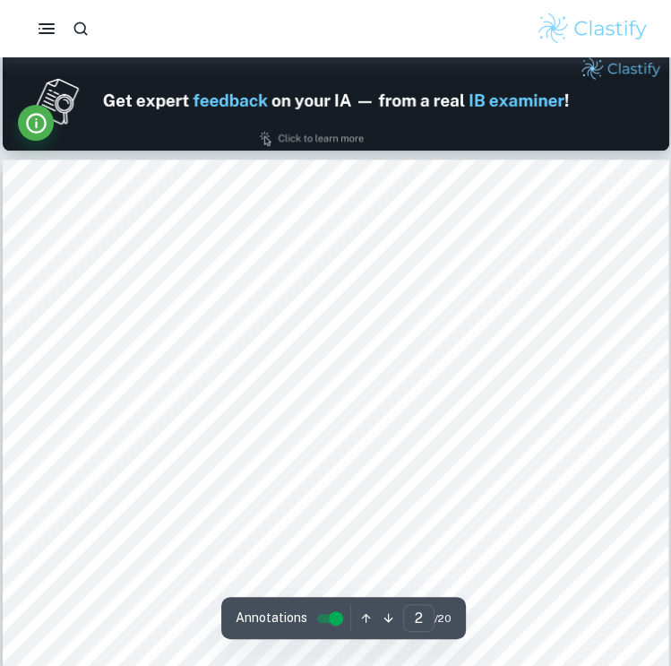
scroll to position [896, 0]
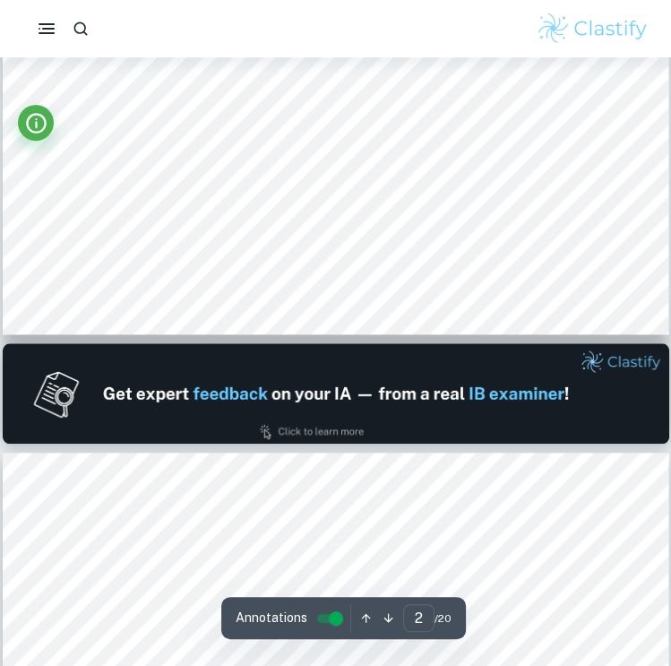
type input "1"
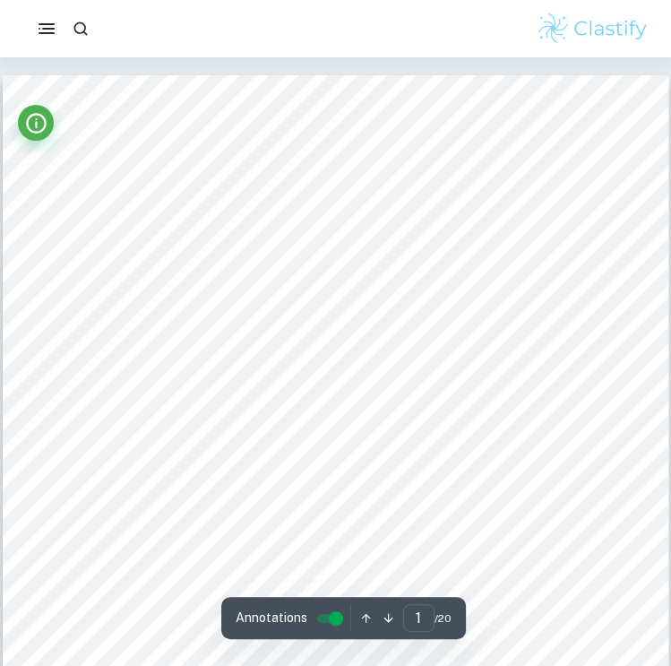
scroll to position [0, 0]
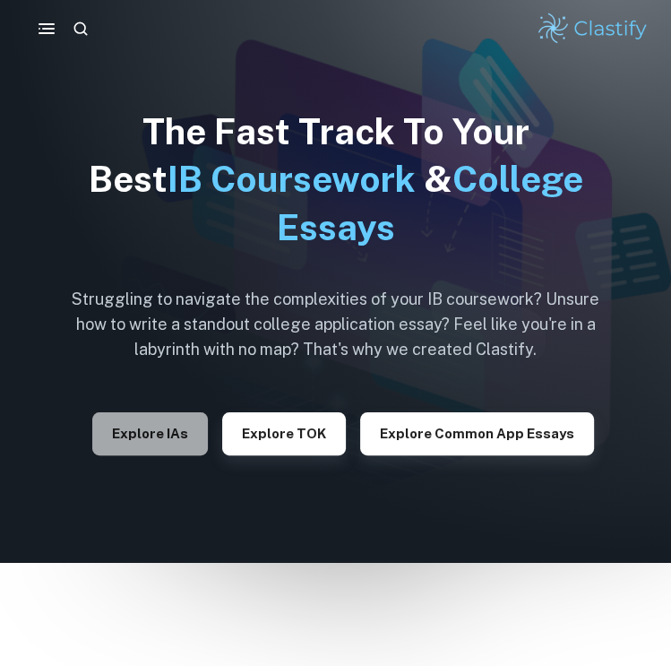
click at [151, 444] on button "Explore IAs" at bounding box center [150, 433] width 116 height 43
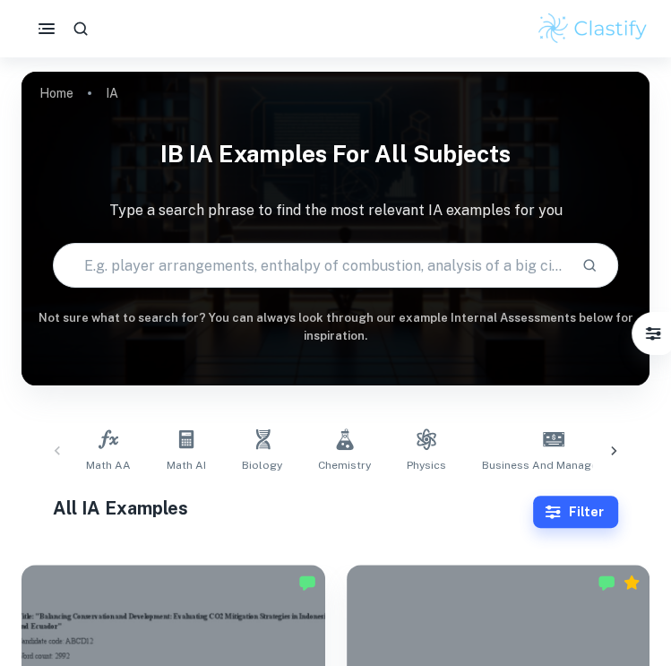
click at [613, 448] on icon at bounding box center [613, 450] width 5 height 9
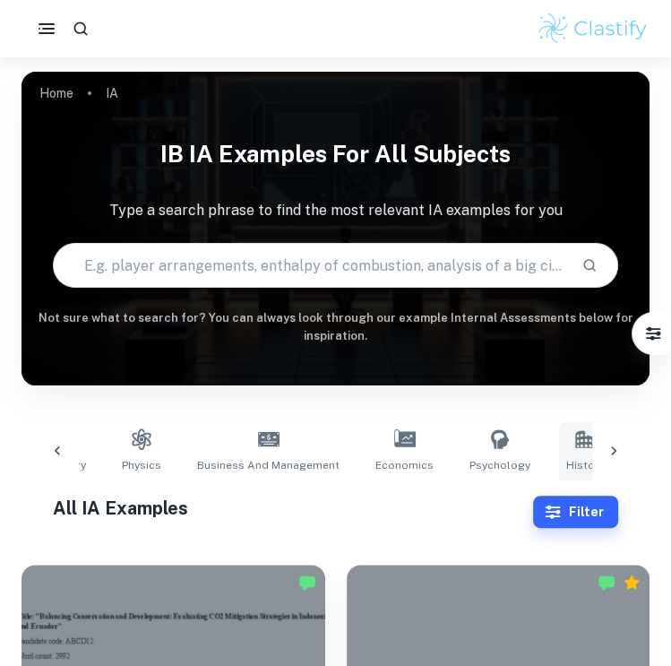
scroll to position [0, 498]
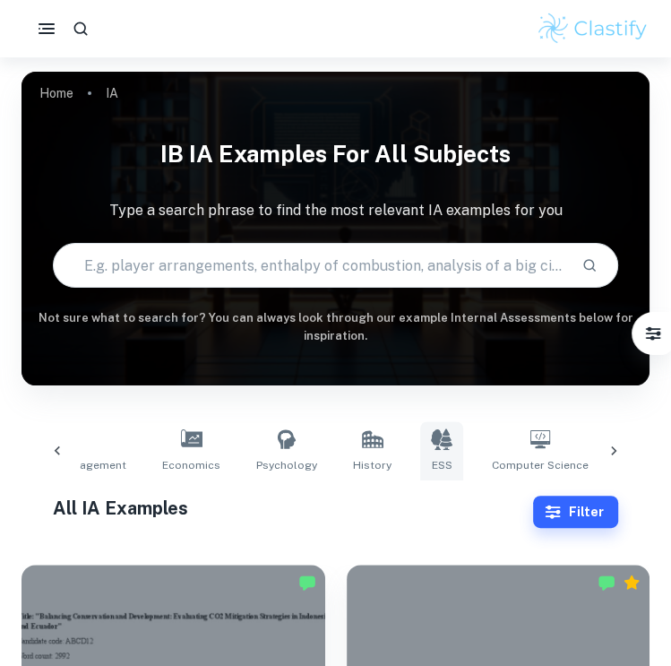
click at [420, 465] on link "ESS" at bounding box center [441, 450] width 43 height 59
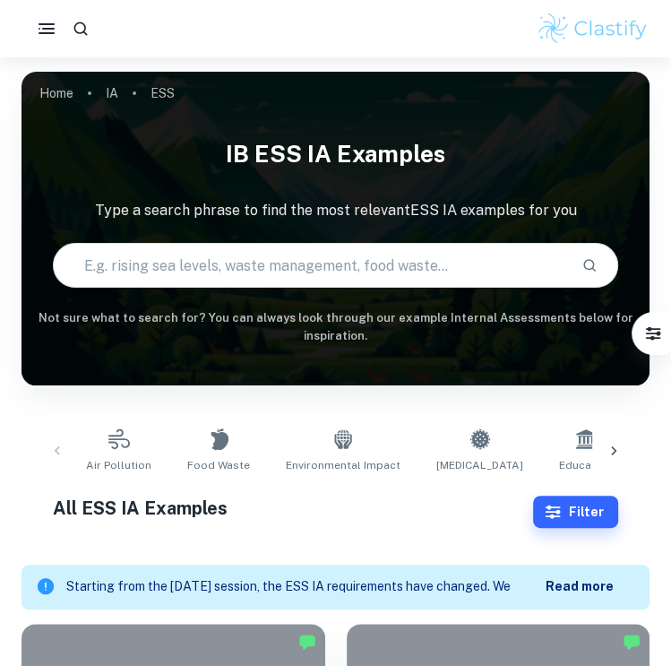
click at [488, 263] on input "text" at bounding box center [311, 265] width 514 height 50
type input "population"
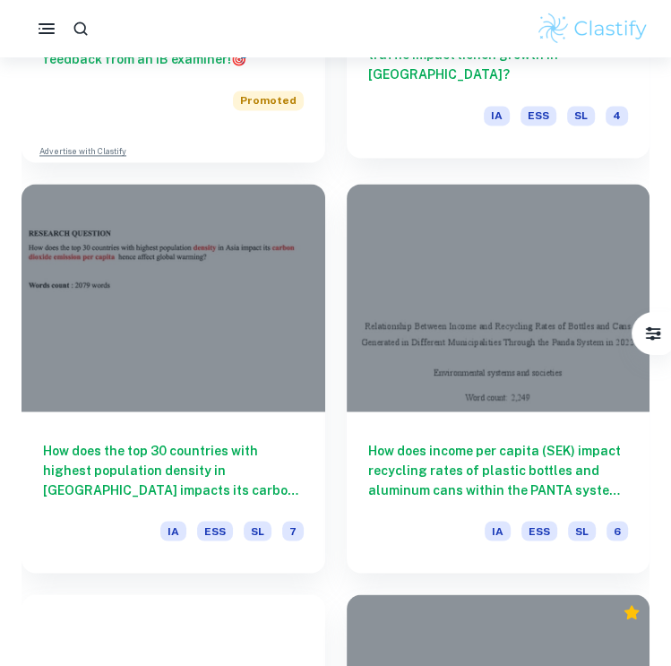
scroll to position [1354, 0]
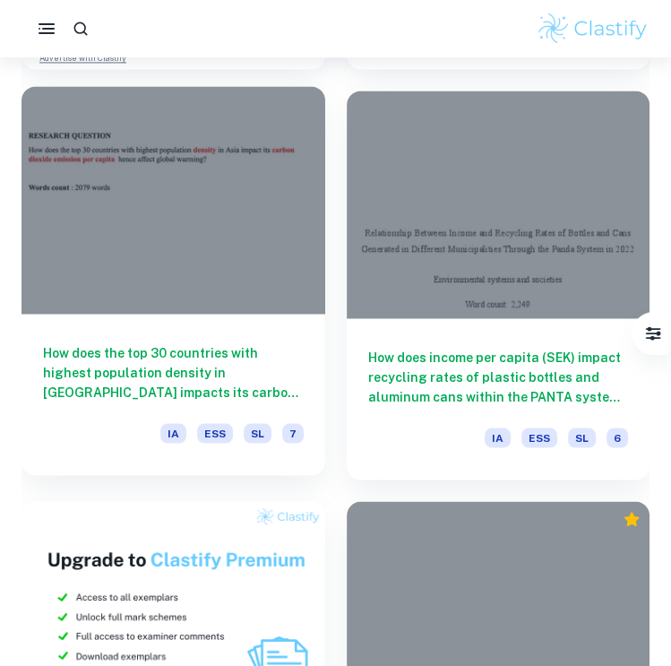
click at [224, 353] on h6 "How does the top 30 countries with highest population density in [GEOGRAPHIC_DA…" at bounding box center [173, 371] width 261 height 59
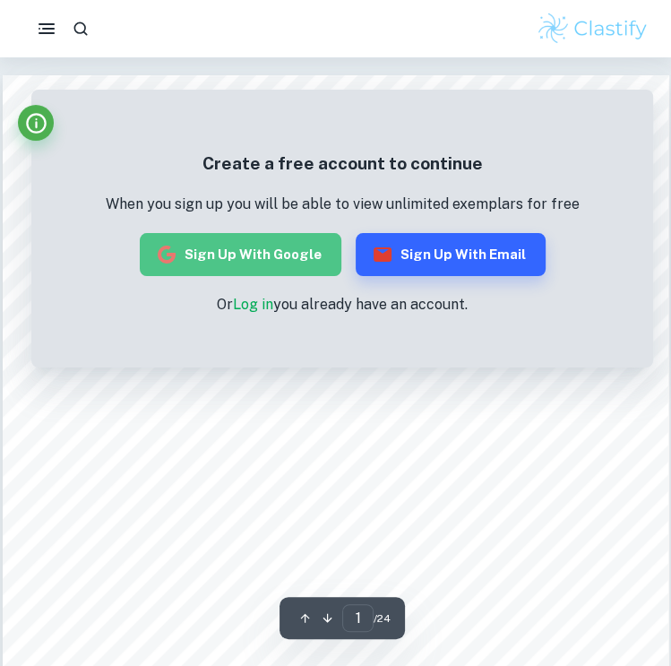
click at [273, 265] on button "Sign up with Google" at bounding box center [241, 254] width 202 height 43
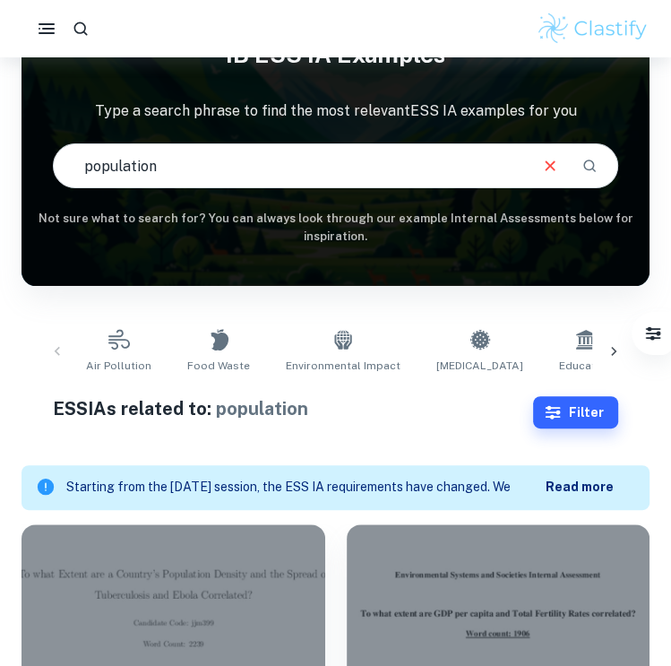
scroll to position [279, 0]
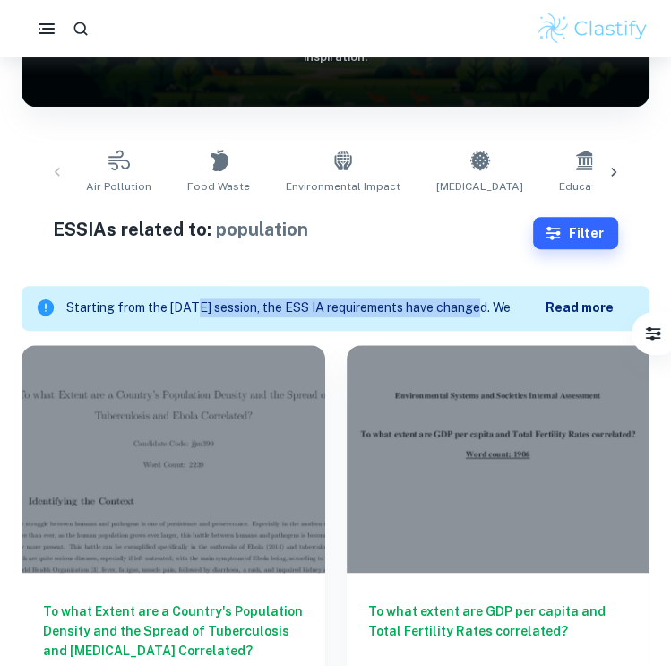
drag, startPoint x: 202, startPoint y: 307, endPoint x: 486, endPoint y: 304, distance: 284.1
click at [486, 304] on p "Starting from the May 2026 session, the ESS IA requirements have changed. We cr…" at bounding box center [305, 308] width 479 height 20
click at [487, 304] on p "Starting from the May 2026 session, the ESS IA requirements have changed. We cr…" at bounding box center [305, 308] width 479 height 20
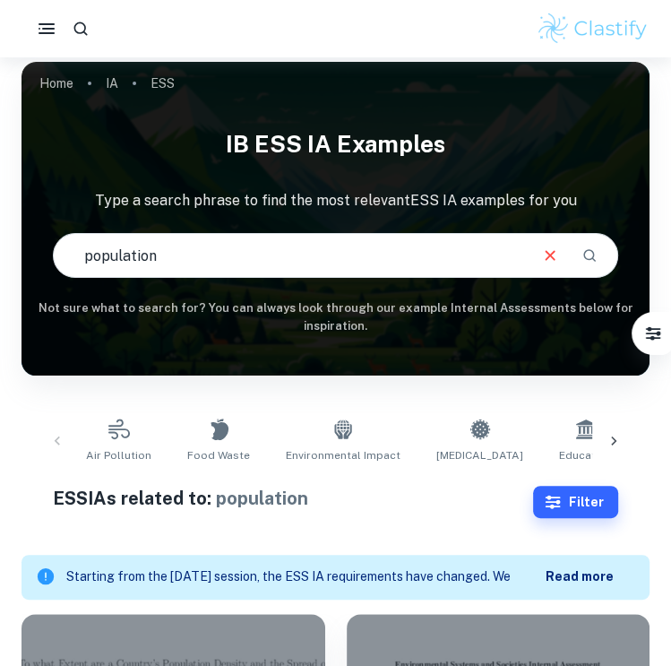
scroll to position [0, 0]
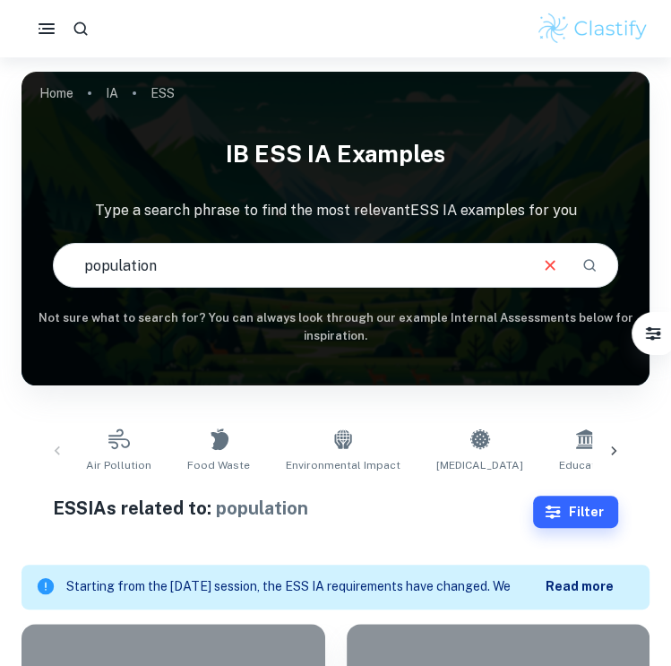
drag, startPoint x: 262, startPoint y: 265, endPoint x: 216, endPoint y: 268, distance: 45.8
click at [216, 268] on input "population" at bounding box center [290, 265] width 472 height 50
click at [217, 268] on input "population" at bounding box center [290, 265] width 472 height 50
type input "p"
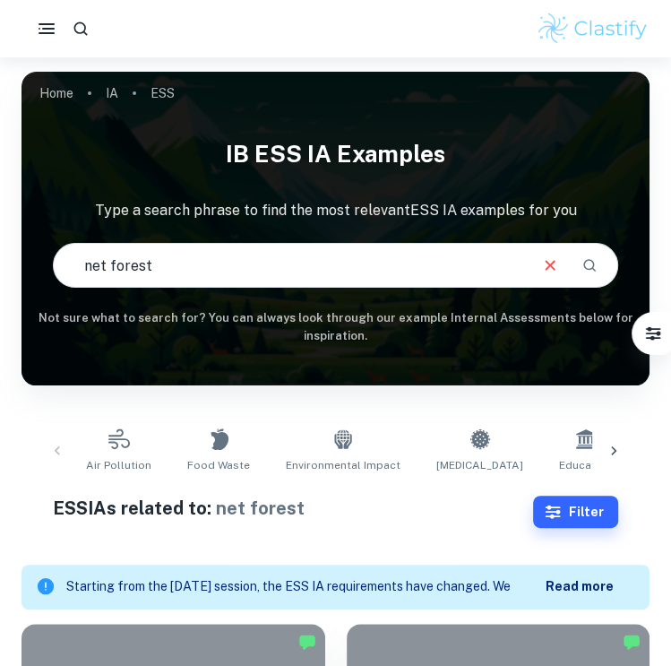
drag, startPoint x: 152, startPoint y: 239, endPoint x: 65, endPoint y: 264, distance: 91.3
click at [61, 264] on div "IB ESS IA examples Type a search phrase to find the most relevant ESS IA exampl…" at bounding box center [336, 237] width 628 height 217
drag, startPoint x: 140, startPoint y: 269, endPoint x: 22, endPoint y: 255, distance: 118.2
click at [22, 255] on div "IB ESS IA examples Type a search phrase to find the most relevant ESS IA exampl…" at bounding box center [336, 237] width 628 height 217
type input "population"
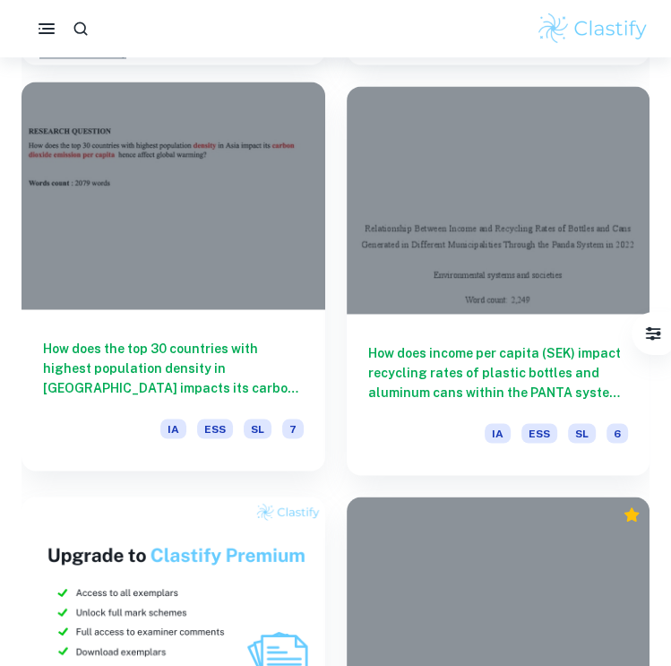
scroll to position [1444, 0]
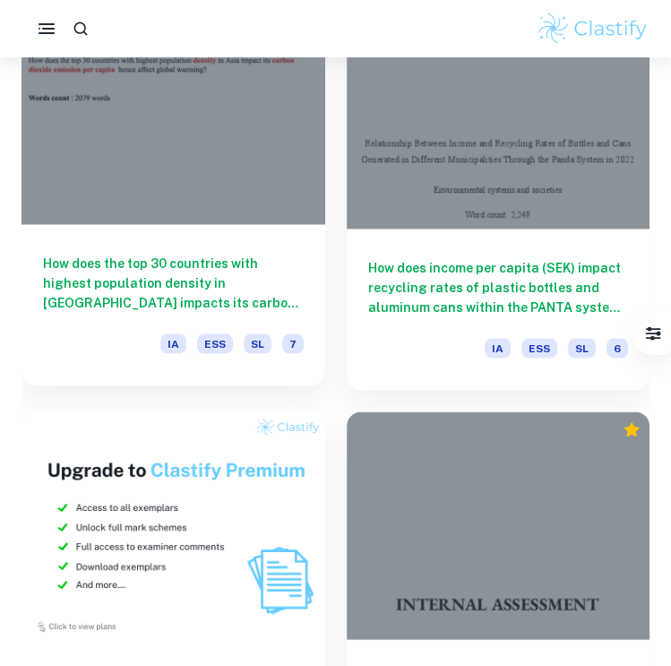
click at [220, 276] on h6 "How does the top 30 countries with highest population density in [GEOGRAPHIC_DA…" at bounding box center [173, 282] width 261 height 59
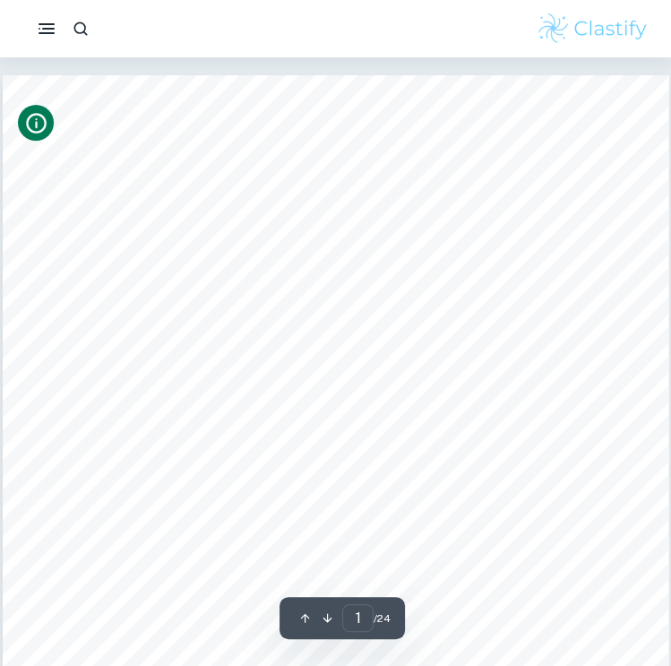
click at [42, 124] on icon "Info" at bounding box center [36, 123] width 24 height 24
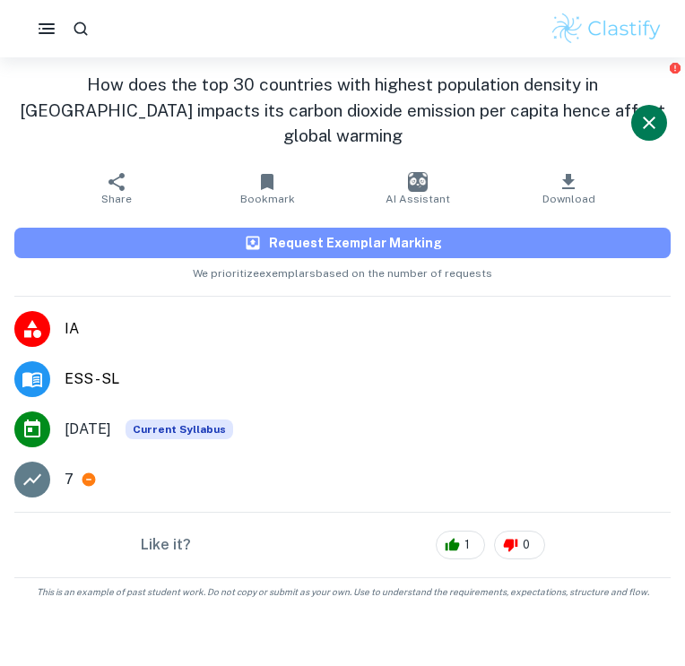
click at [312, 233] on h6 "Request Exemplar Marking" at bounding box center [355, 243] width 173 height 20
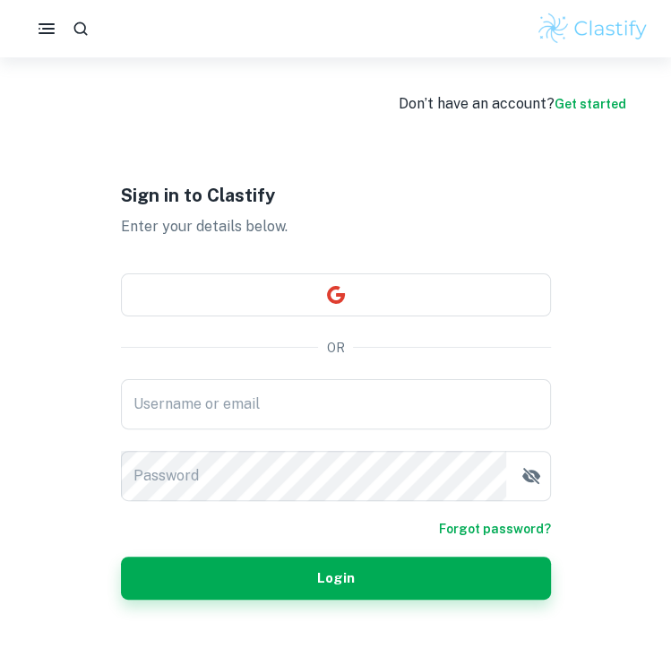
click at [240, 106] on div "Sign in to Clastify Enter your details below. OR Username or email Username or …" at bounding box center [336, 390] width 430 height 666
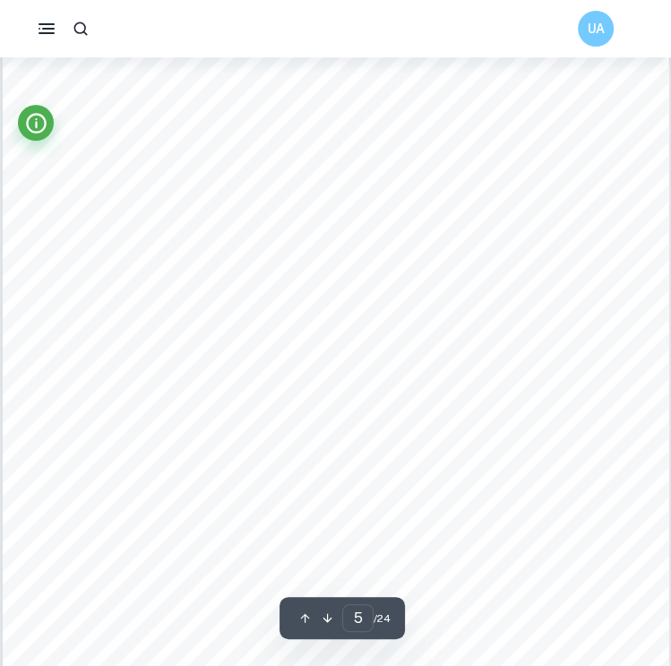
scroll to position [3854, 0]
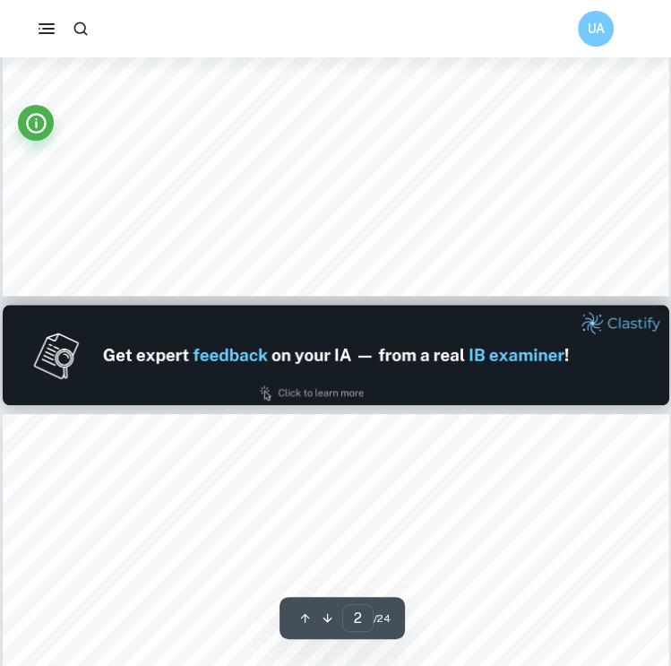
type input "1"
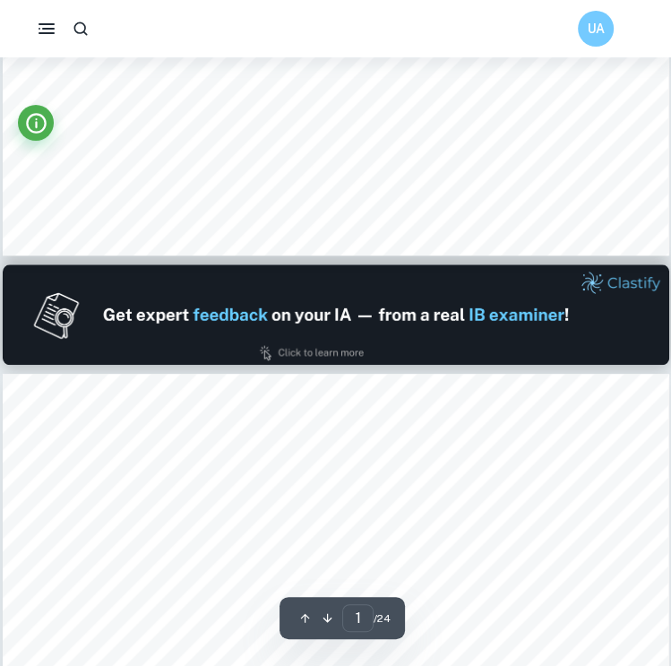
scroll to position [717, 0]
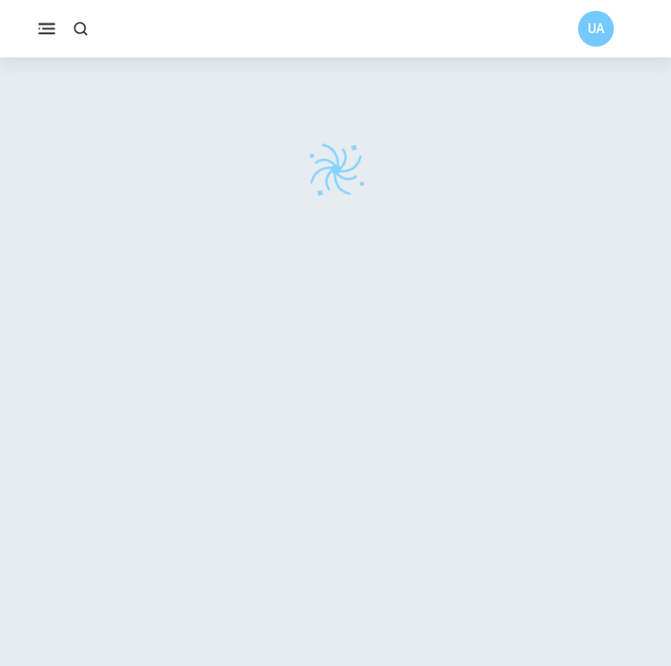
click at [47, 35] on icon "button" at bounding box center [47, 29] width 22 height 22
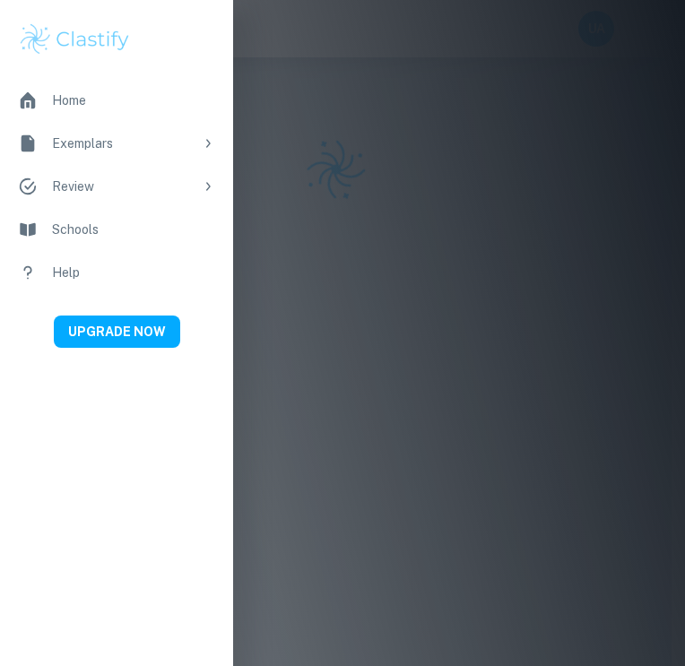
click at [275, 56] on div at bounding box center [342, 333] width 685 height 666
